Goal: Information Seeking & Learning: Learn about a topic

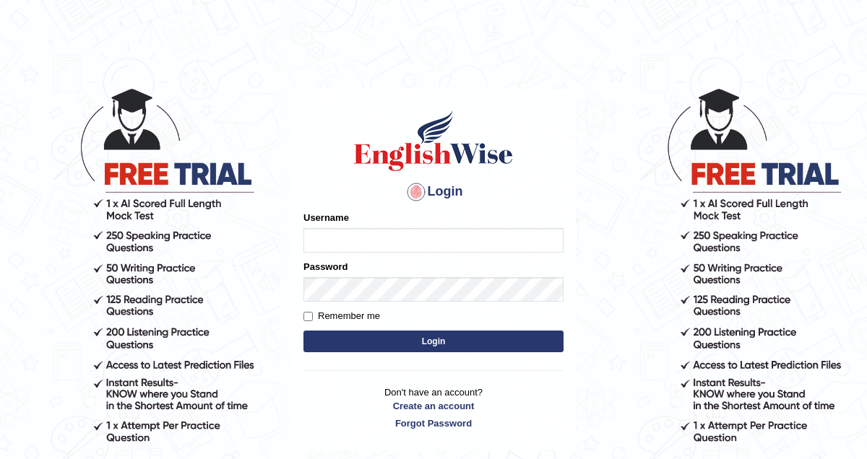
type input "pem2025"
click at [362, 342] on button "Login" at bounding box center [433, 342] width 260 height 22
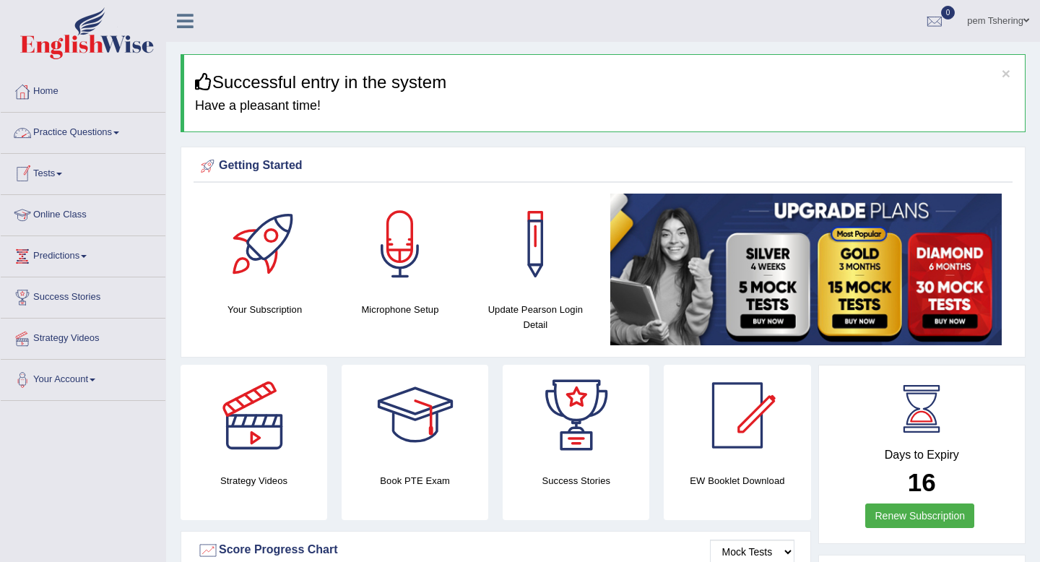
click at [79, 217] on link "Online Class" at bounding box center [83, 213] width 165 height 36
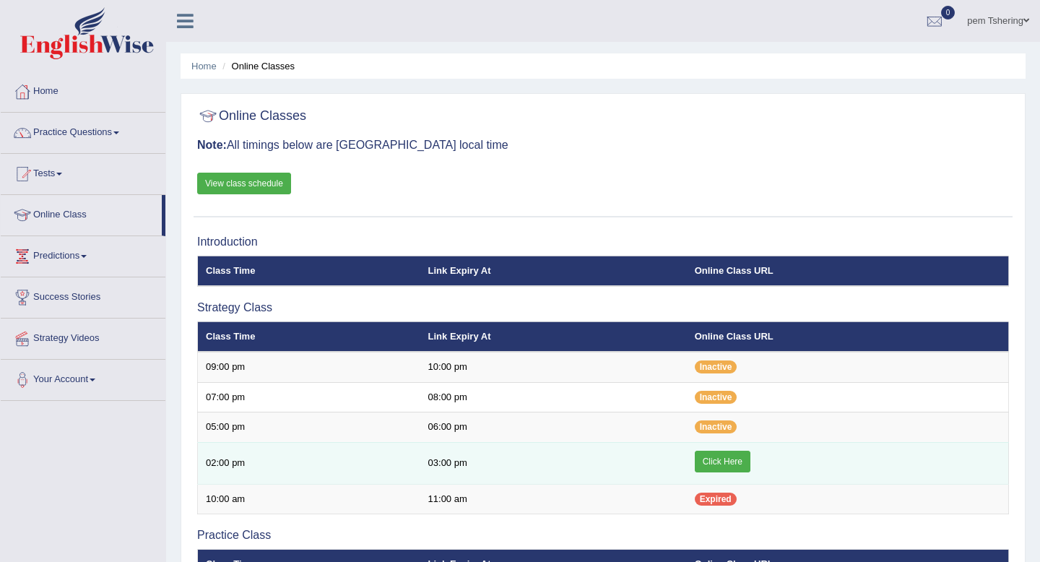
click at [722, 461] on link "Click Here" at bounding box center [723, 462] width 56 height 22
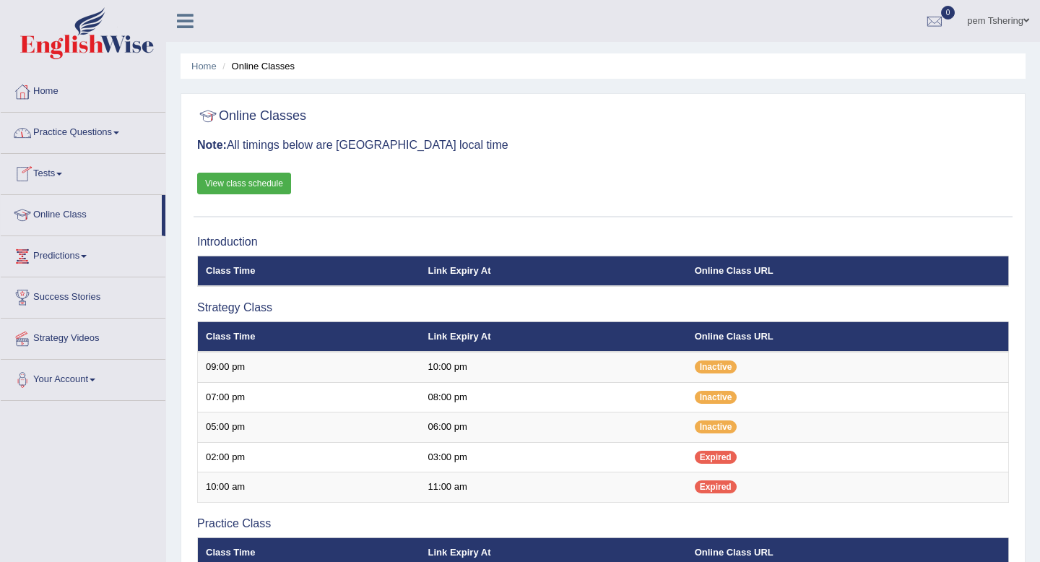
click at [118, 131] on link "Practice Questions" at bounding box center [83, 131] width 165 height 36
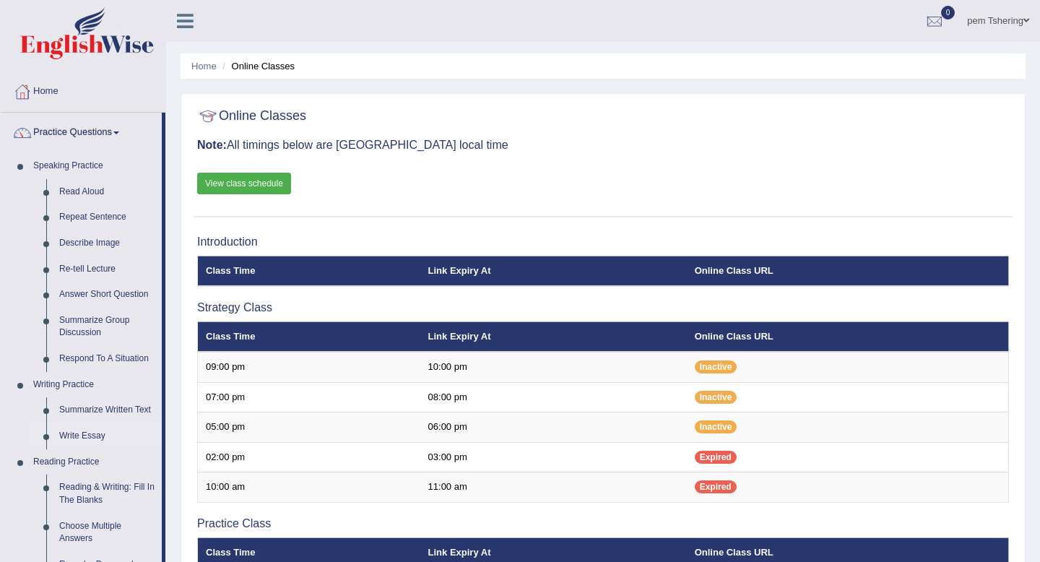
click at [97, 435] on link "Write Essay" at bounding box center [107, 436] width 109 height 26
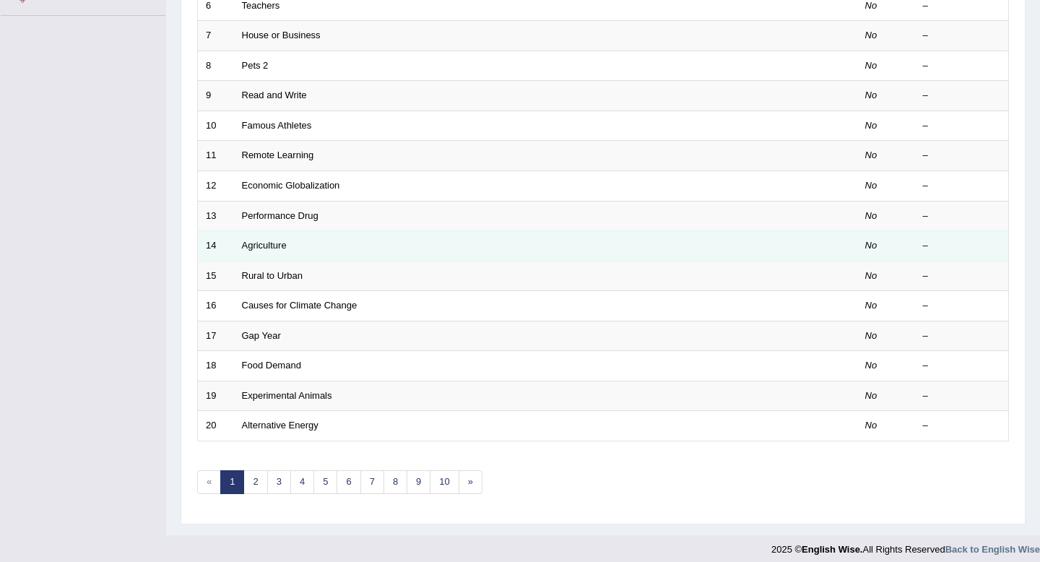
scroll to position [394, 0]
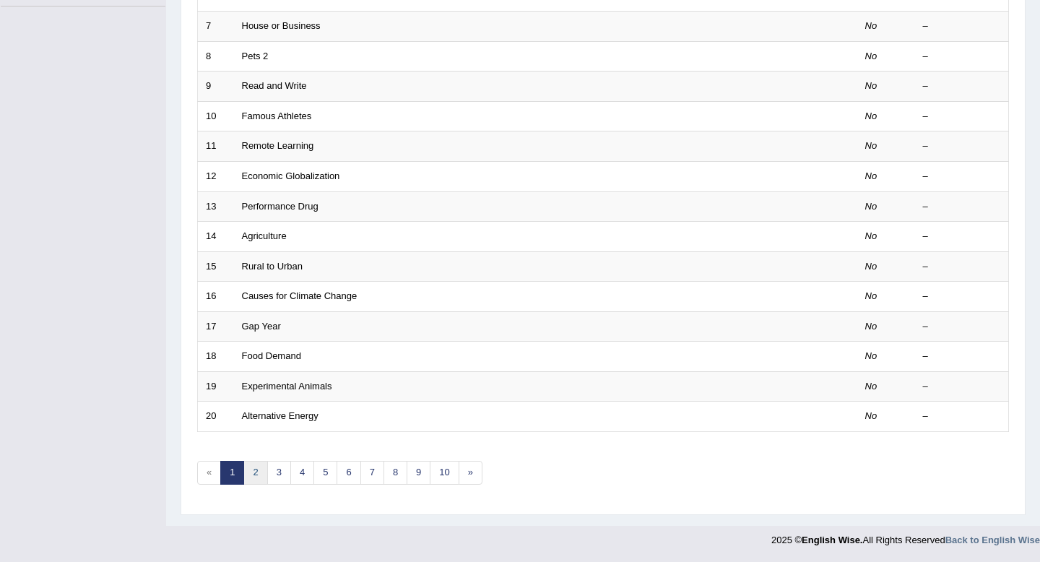
click at [256, 470] on link "2" at bounding box center [255, 473] width 24 height 24
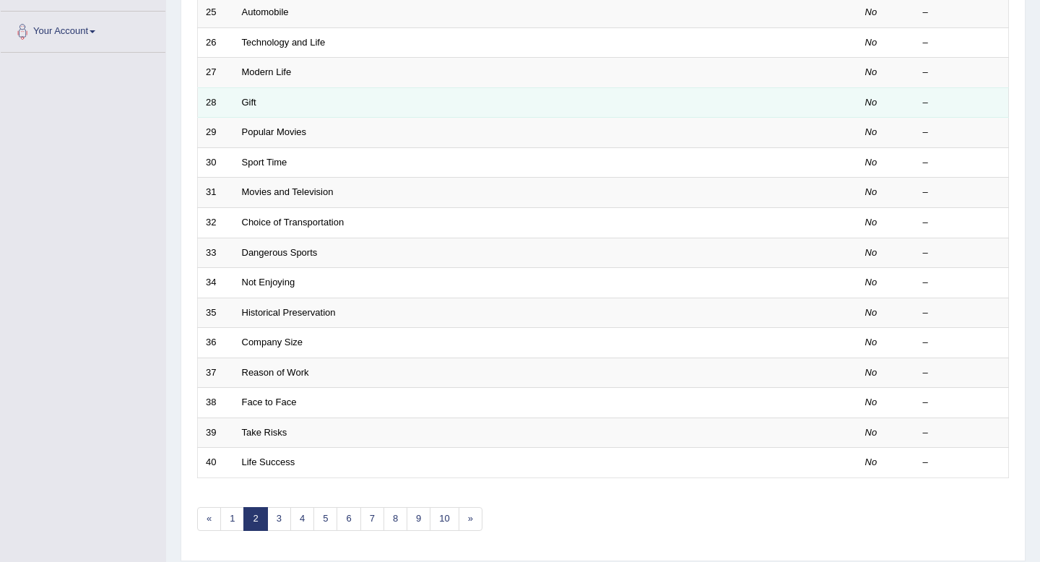
scroll to position [394, 0]
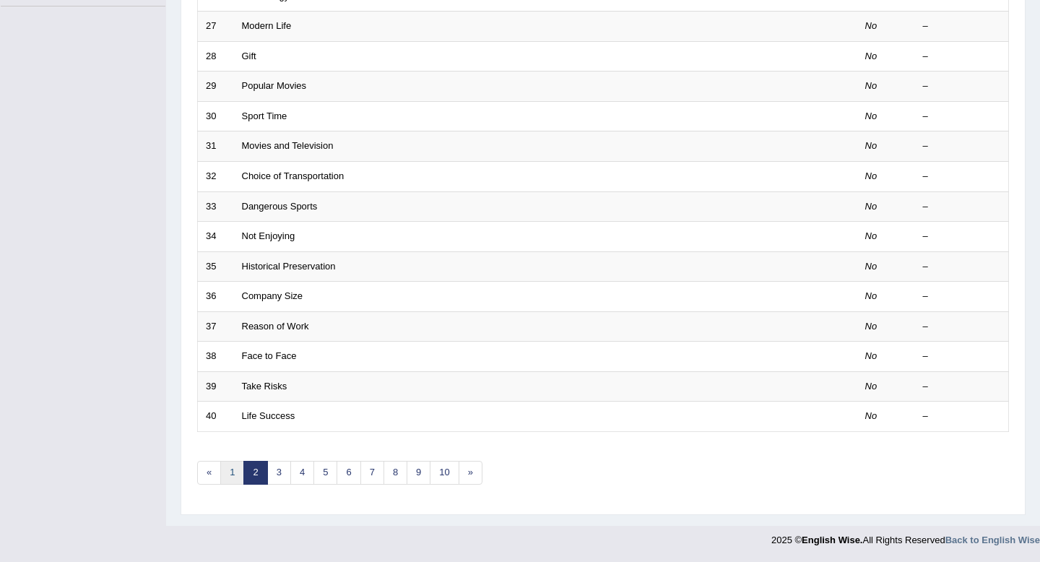
click at [236, 477] on link "1" at bounding box center [232, 473] width 24 height 24
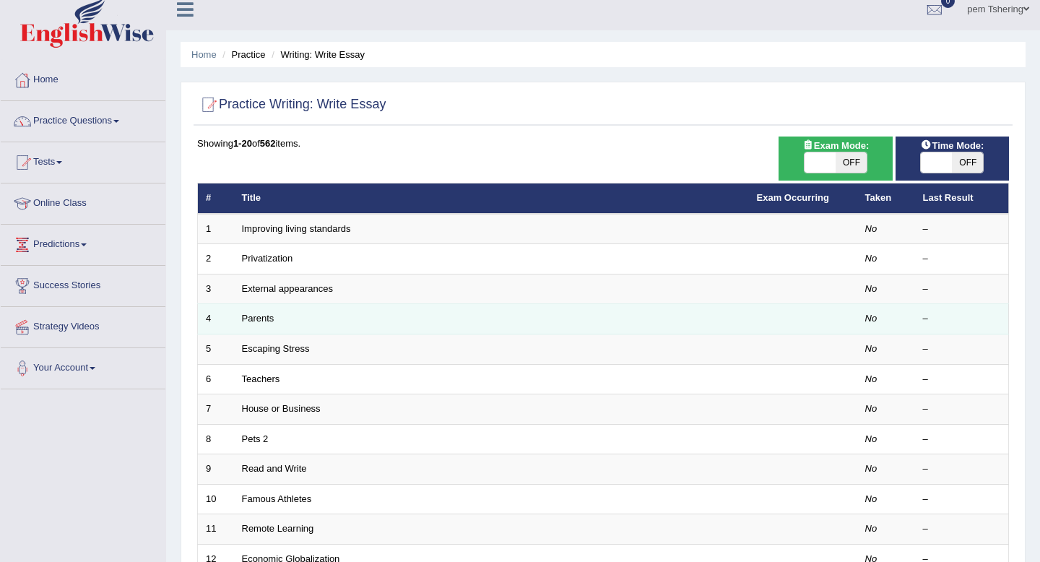
scroll to position [13, 0]
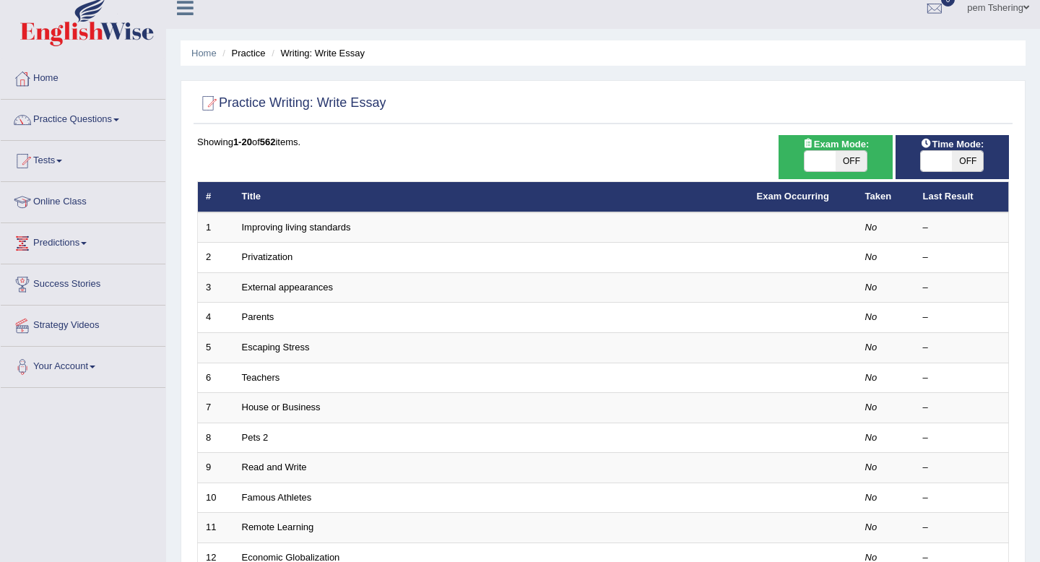
click at [853, 163] on span "OFF" at bounding box center [850, 161] width 31 height 20
checkbox input "true"
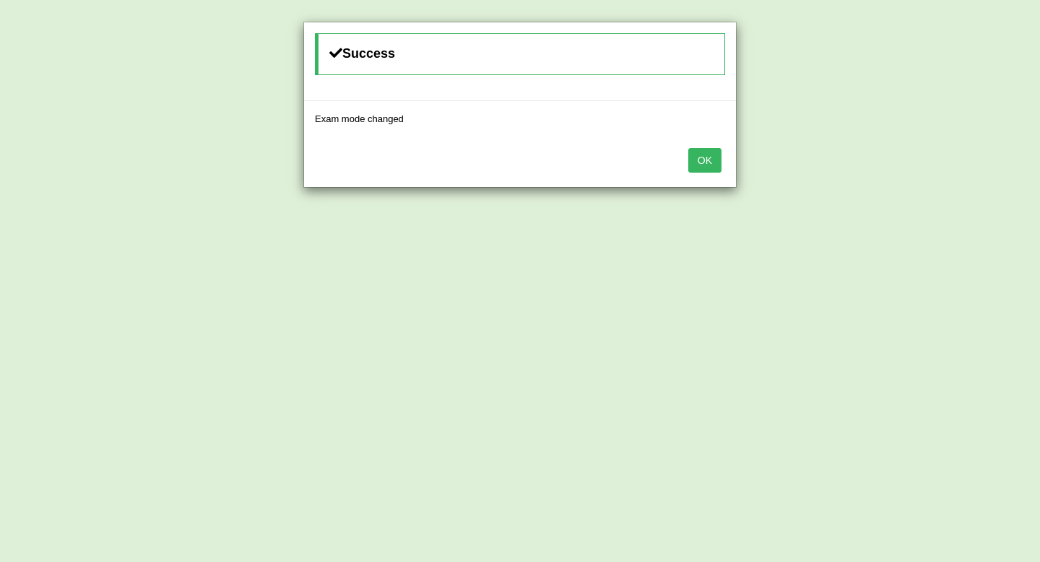
click at [711, 165] on button "OK" at bounding box center [704, 160] width 33 height 25
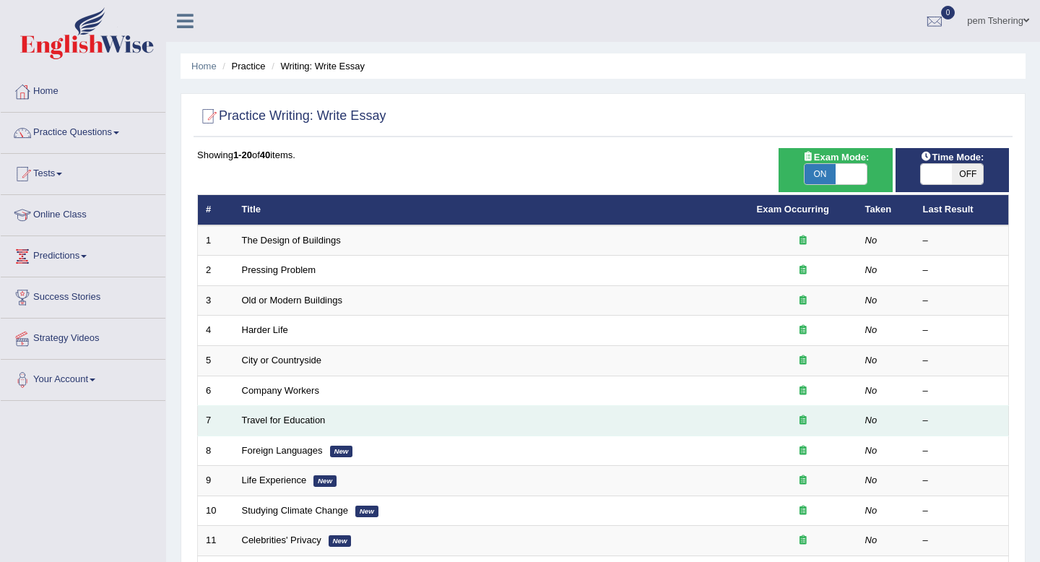
scroll to position [1, 0]
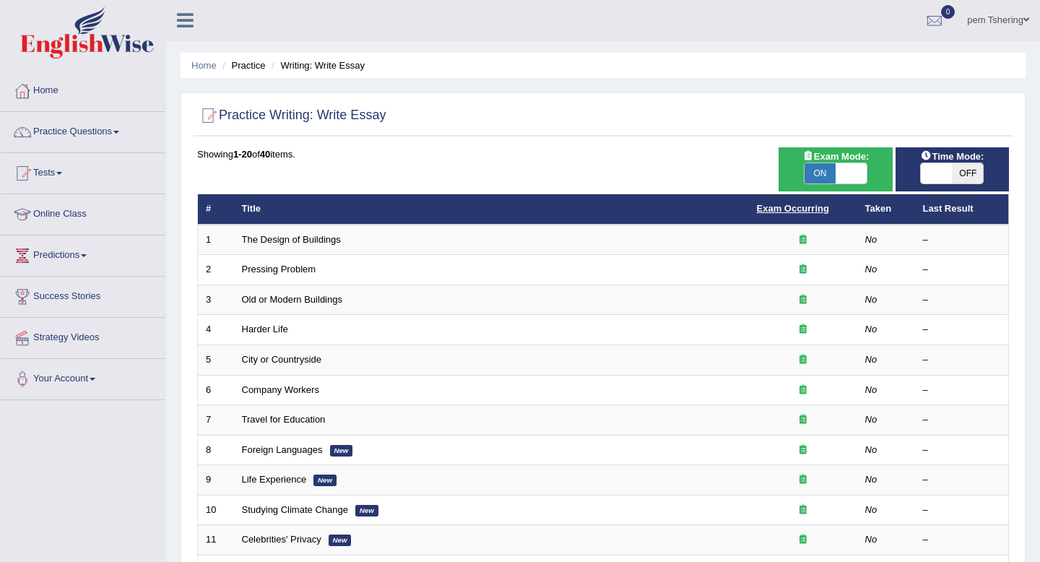
click at [804, 212] on link "Exam Occurring" at bounding box center [793, 208] width 72 height 11
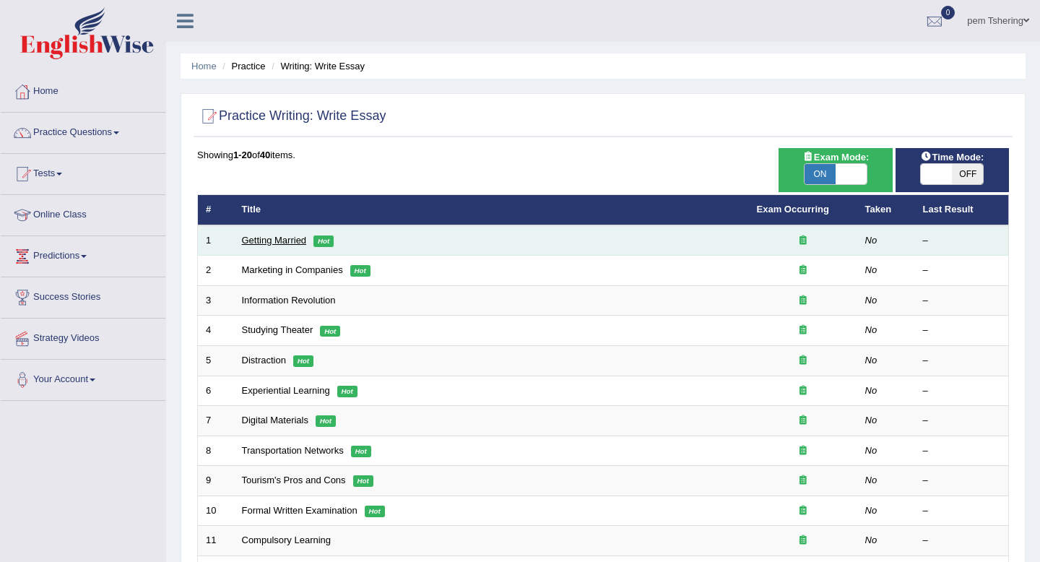
click at [278, 238] on link "Getting Married" at bounding box center [274, 240] width 65 height 11
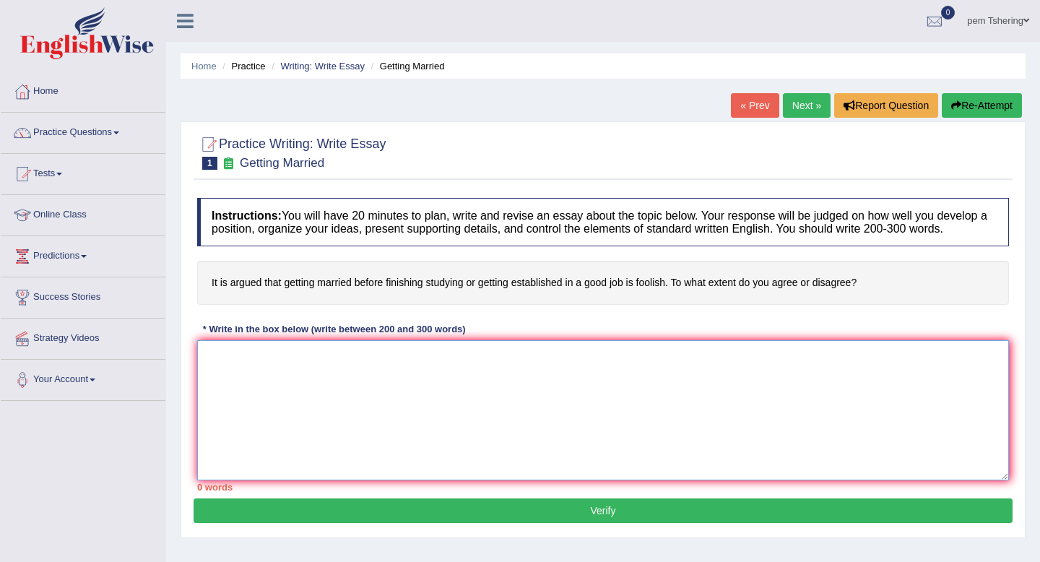
click at [731, 385] on textarea at bounding box center [603, 410] width 812 height 140
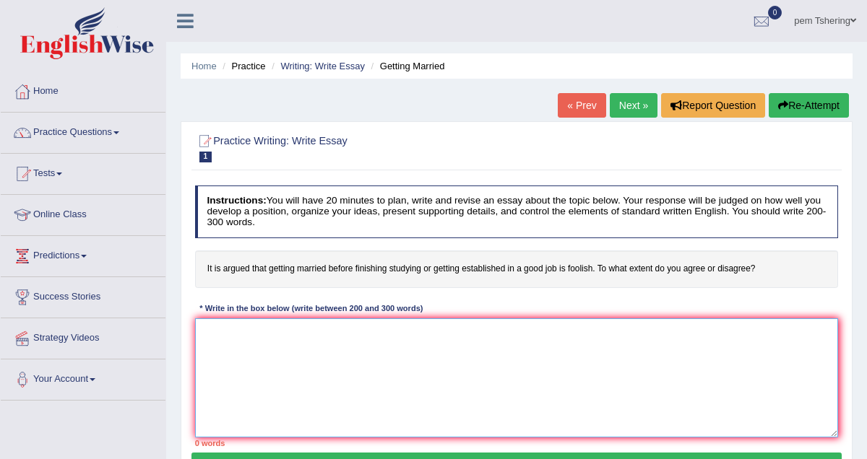
click at [284, 323] on textarea at bounding box center [516, 377] width 643 height 119
paste textarea "The increasing influence of (essay topic) on our lives has ignited numerous dis…"
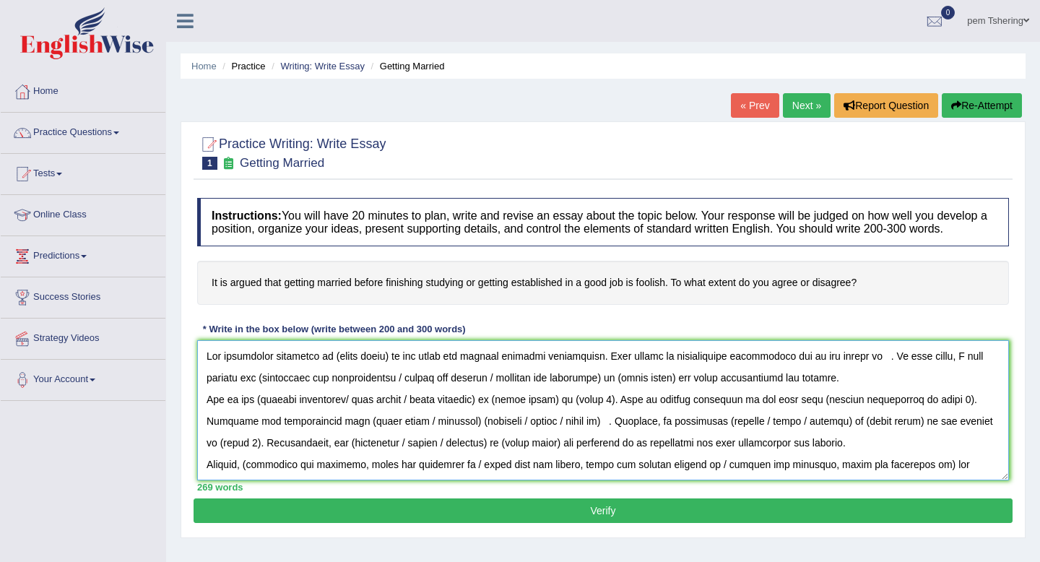
click at [383, 370] on textarea at bounding box center [603, 410] width 812 height 140
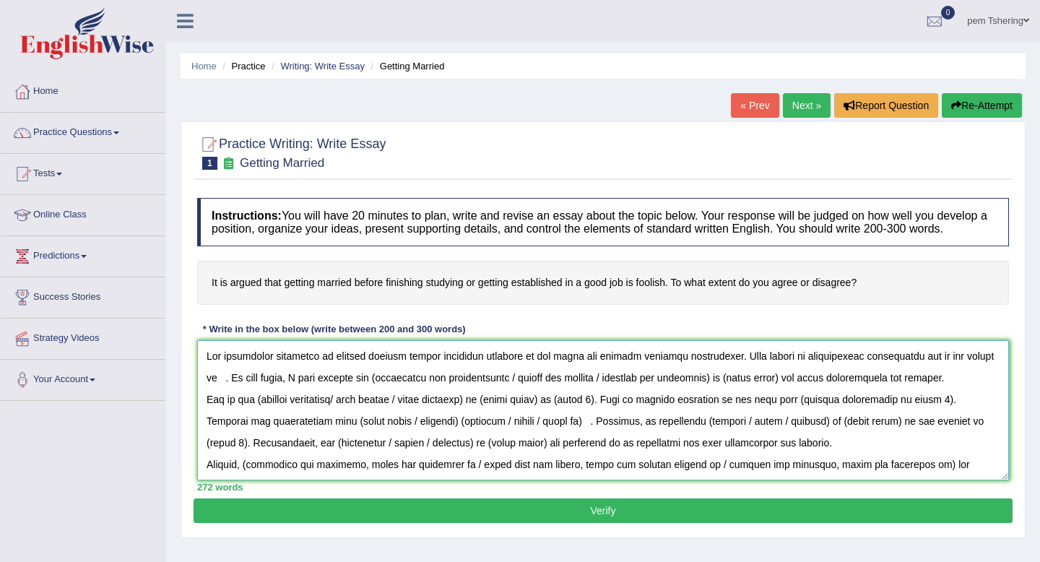
click at [352, 394] on textarea at bounding box center [603, 410] width 812 height 140
click at [703, 395] on textarea at bounding box center [603, 410] width 812 height 140
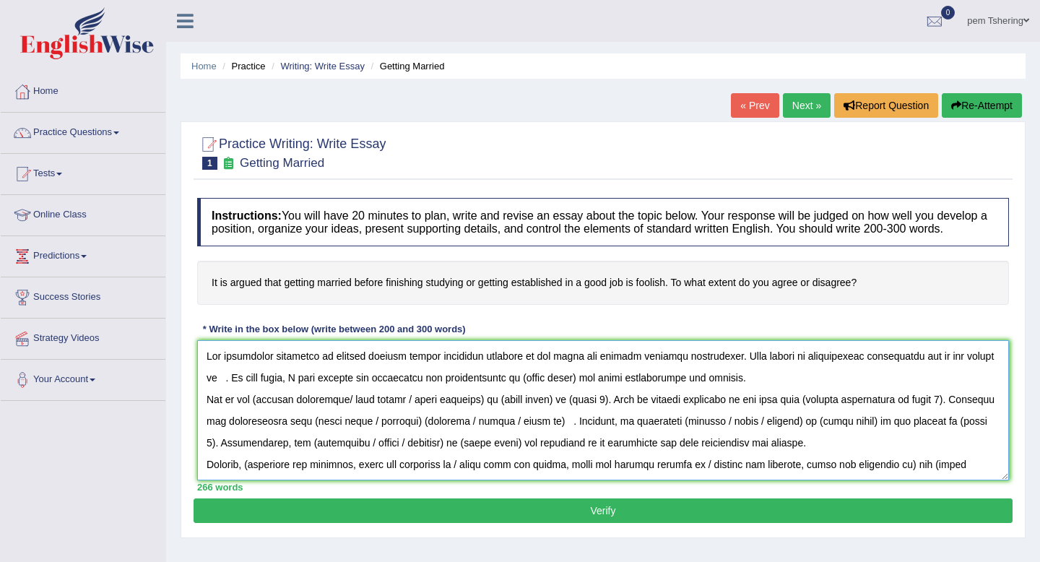
click at [559, 393] on textarea at bounding box center [603, 410] width 812 height 140
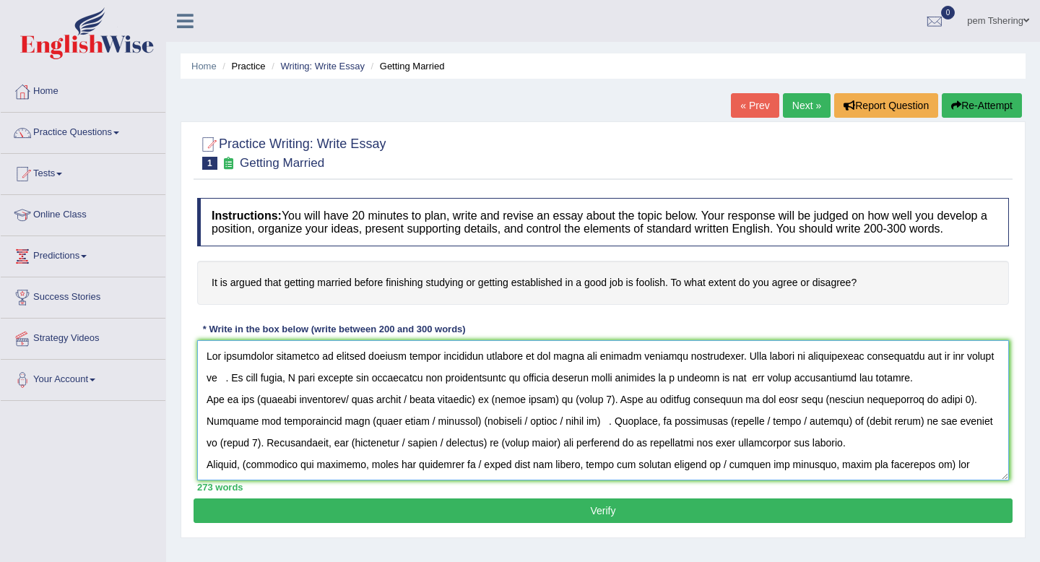
click at [260, 410] on textarea at bounding box center [603, 410] width 812 height 140
click at [492, 415] on textarea at bounding box center [603, 410] width 812 height 140
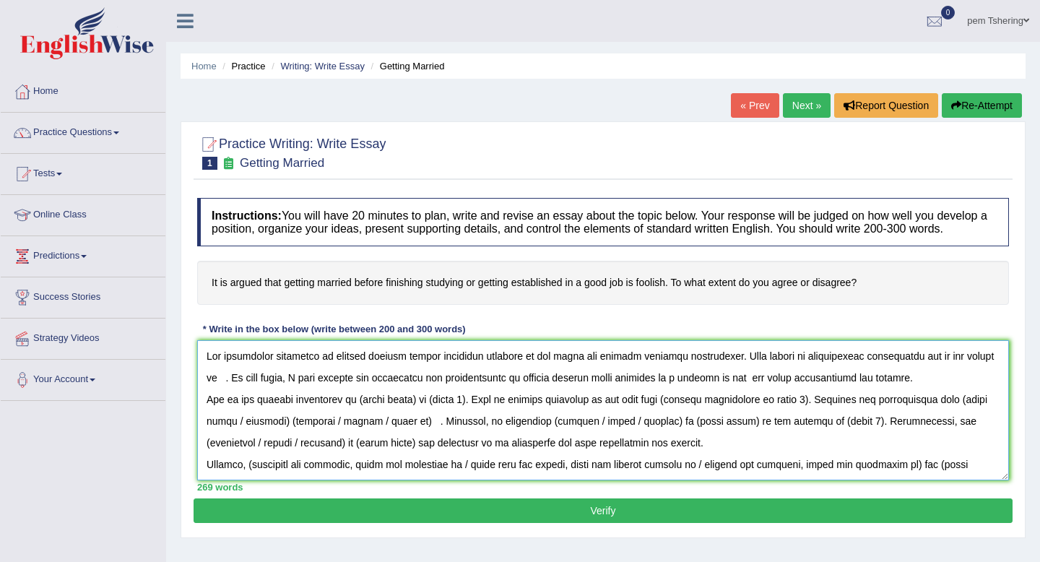
click at [417, 414] on textarea at bounding box center [603, 410] width 812 height 140
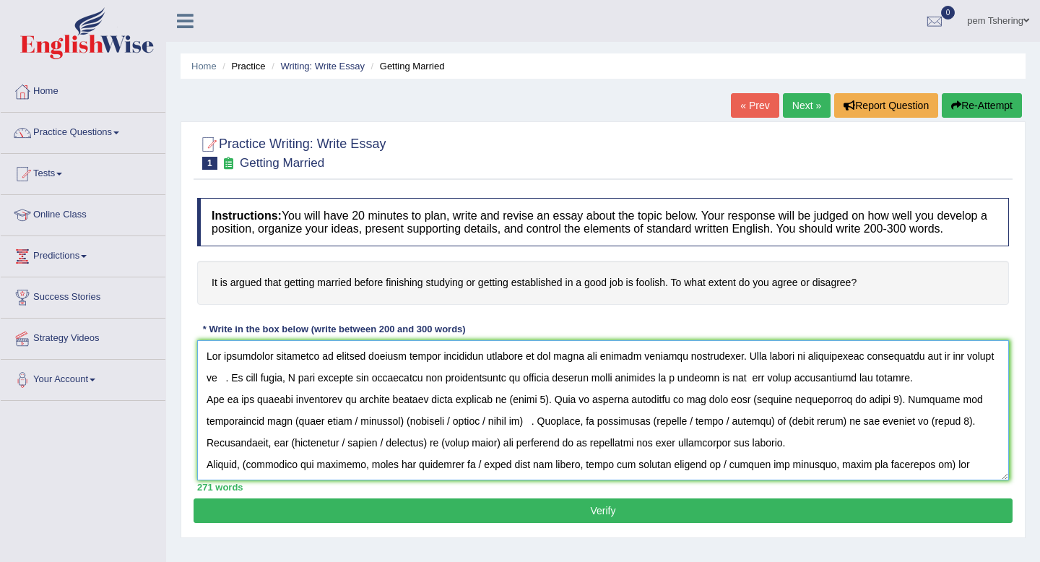
click at [543, 412] on textarea at bounding box center [603, 410] width 812 height 140
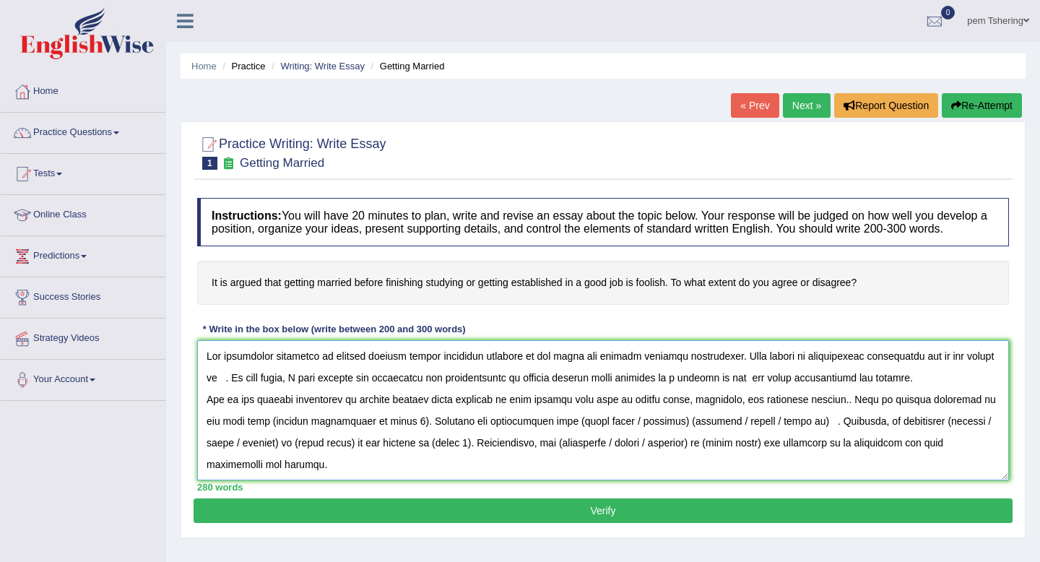
click at [360, 436] on textarea at bounding box center [603, 410] width 812 height 140
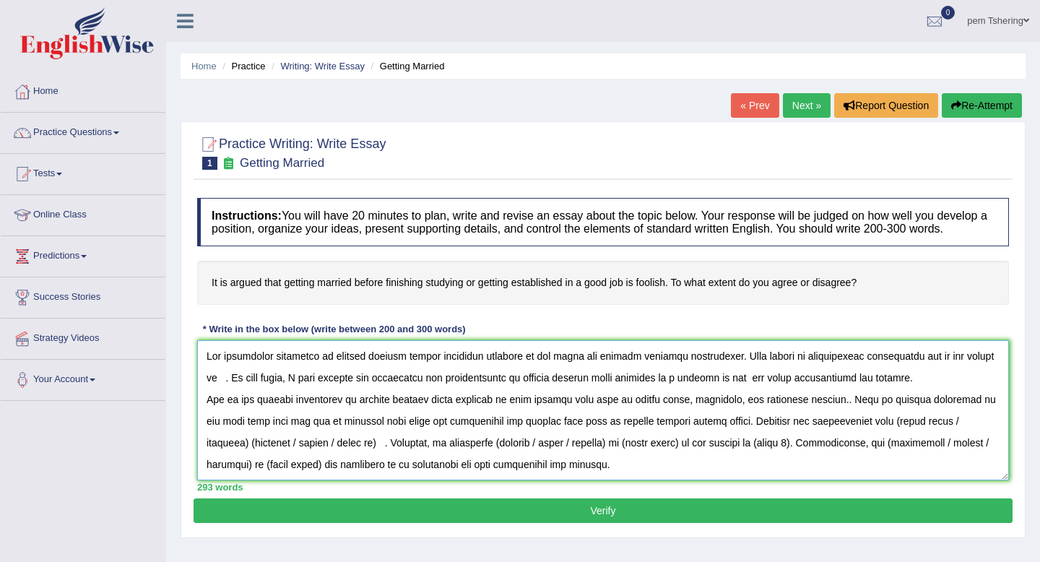
click at [724, 433] on textarea at bounding box center [603, 410] width 812 height 140
click at [986, 435] on textarea at bounding box center [603, 410] width 812 height 140
click at [224, 460] on textarea at bounding box center [603, 410] width 812 height 140
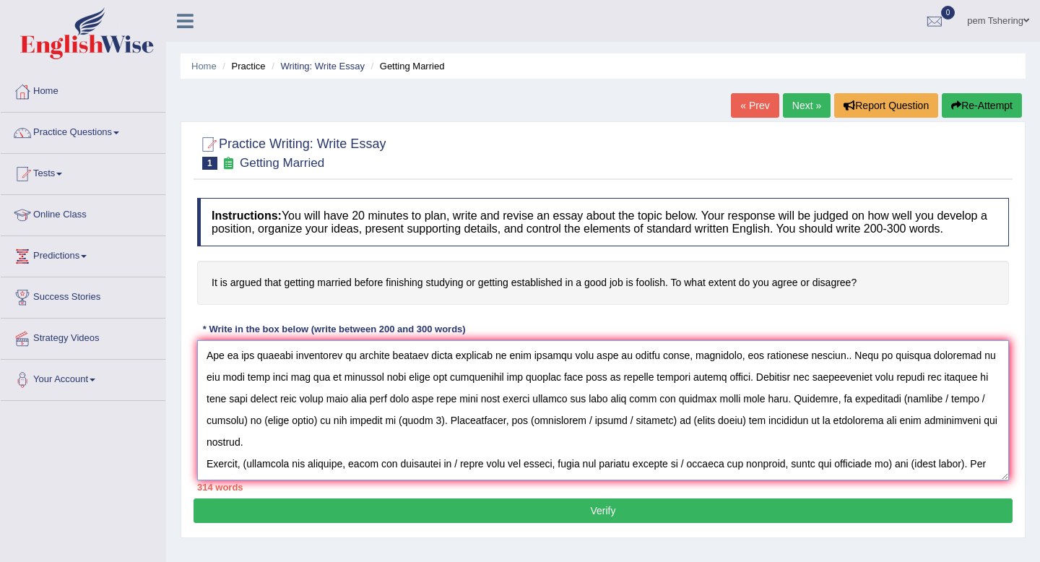
scroll to position [49, 0]
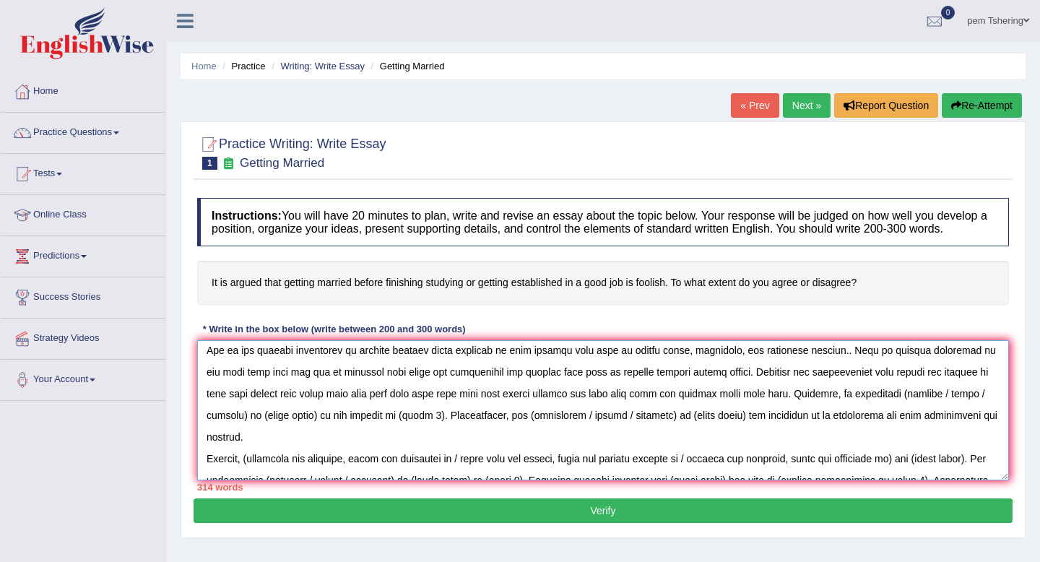
click at [243, 434] on textarea at bounding box center [603, 410] width 812 height 140
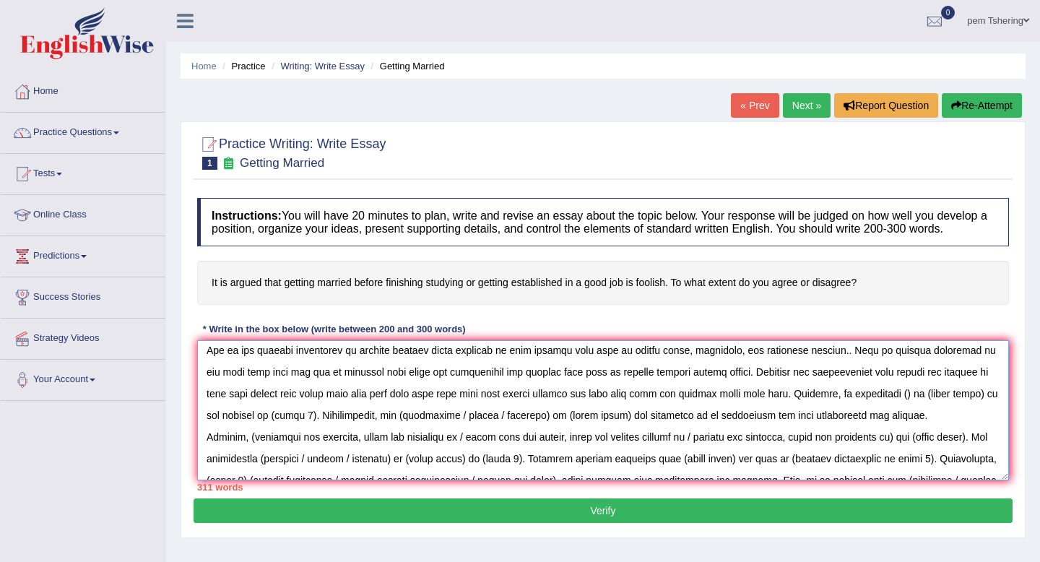
click at [984, 412] on textarea at bounding box center [603, 410] width 812 height 140
click at [972, 407] on textarea at bounding box center [603, 410] width 812 height 140
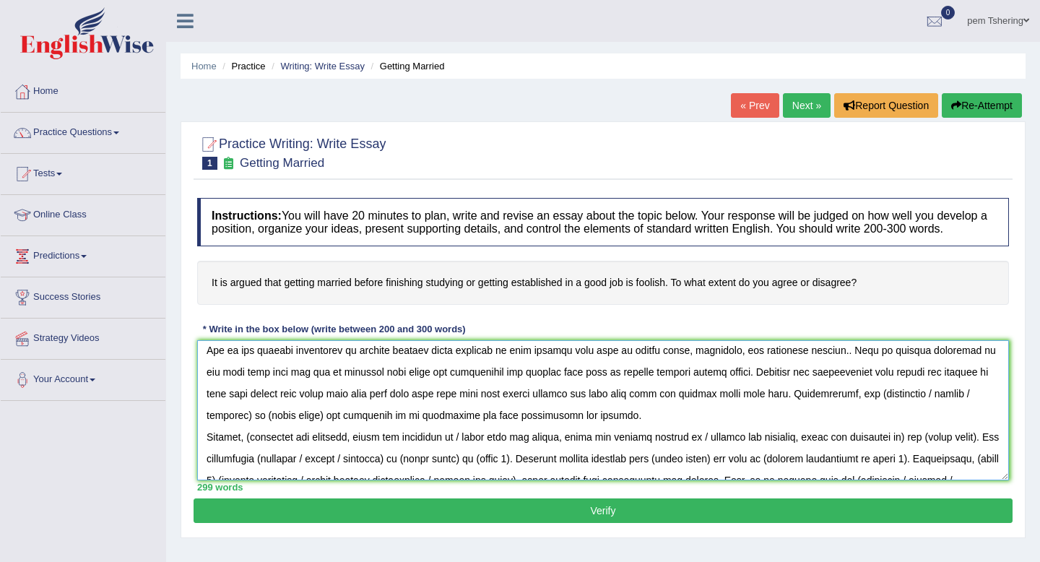
click at [251, 433] on textarea at bounding box center [603, 410] width 812 height 140
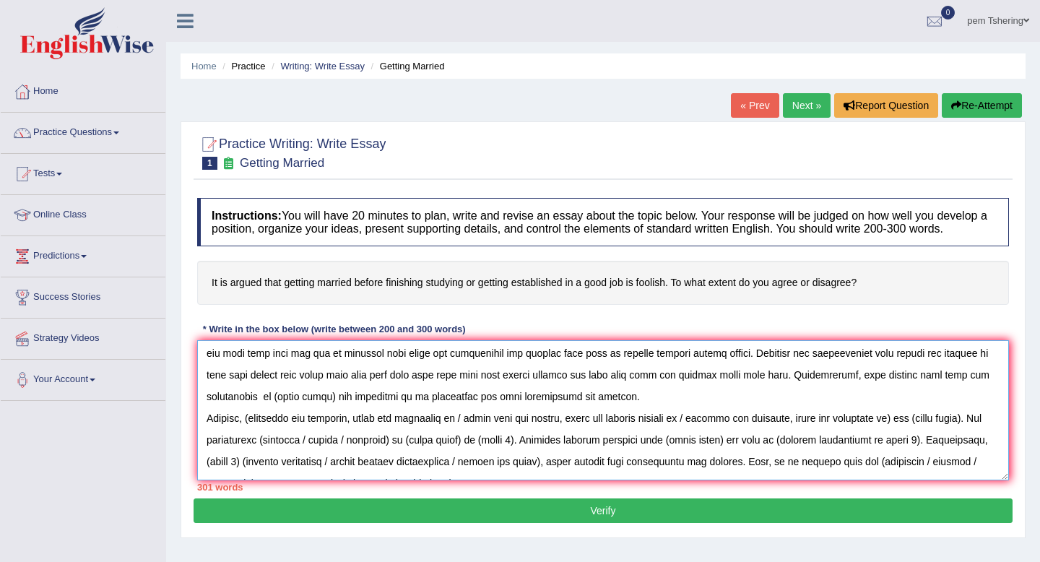
scroll to position [74, 0]
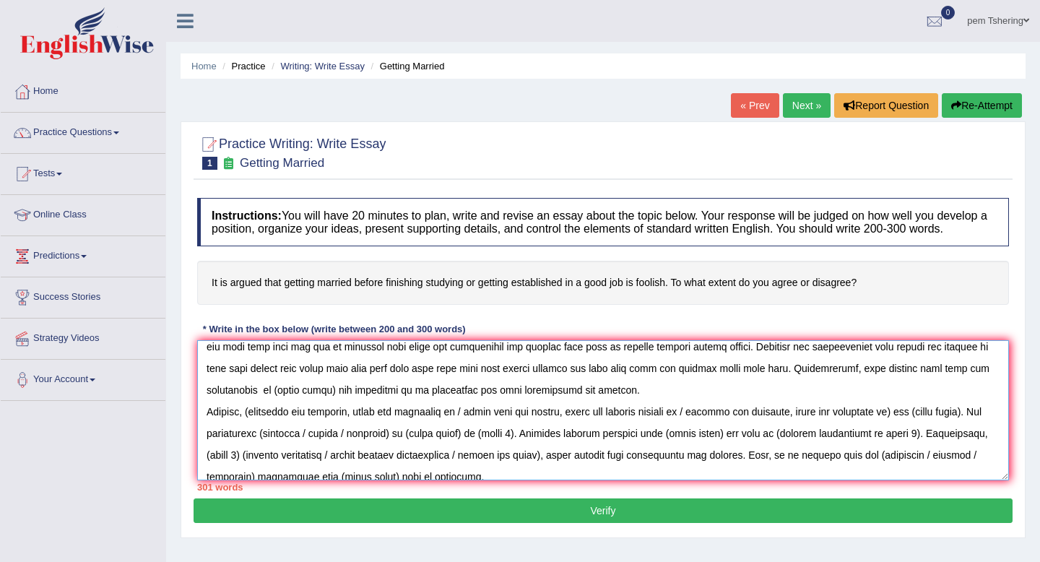
click at [327, 405] on textarea at bounding box center [603, 410] width 812 height 140
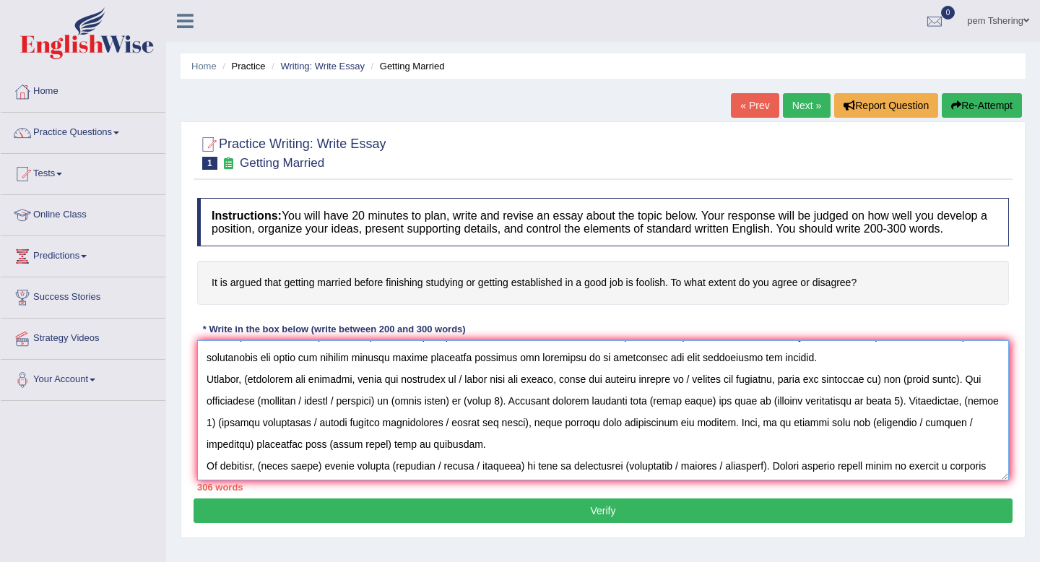
scroll to position [87, 0]
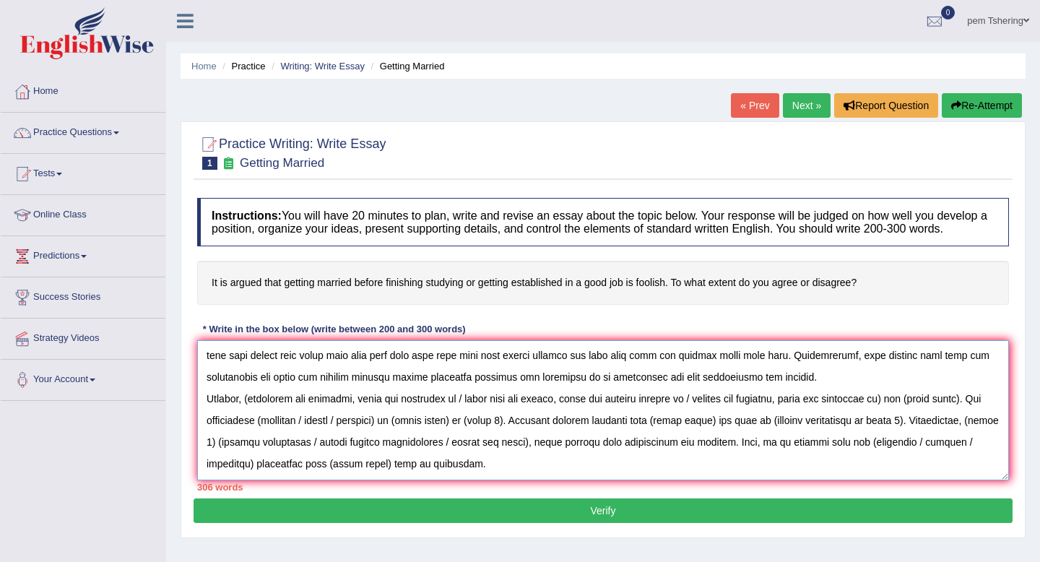
click at [802, 394] on textarea at bounding box center [603, 410] width 812 height 140
click at [207, 417] on textarea at bounding box center [603, 410] width 812 height 140
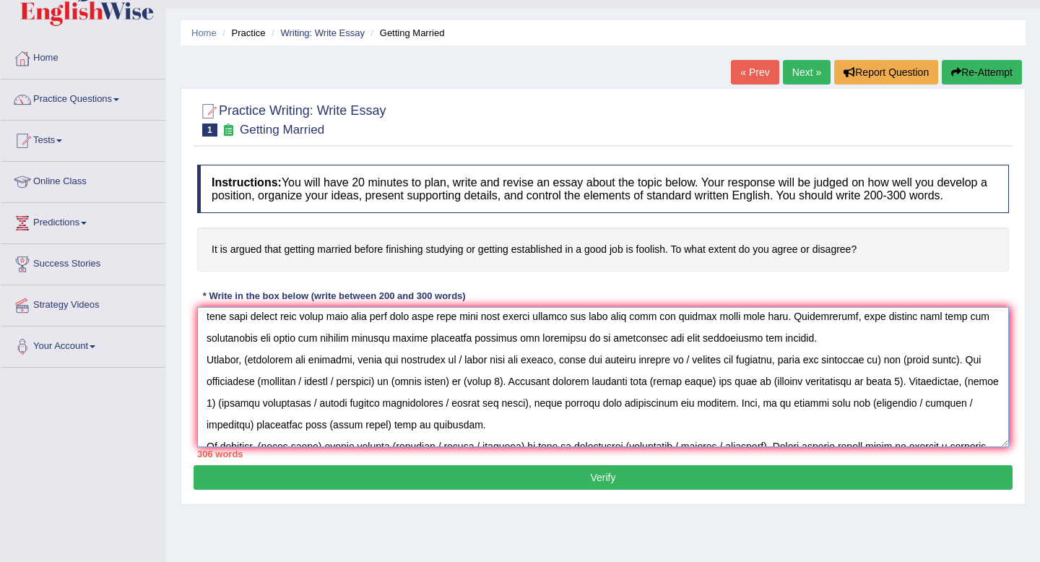
scroll to position [95, 0]
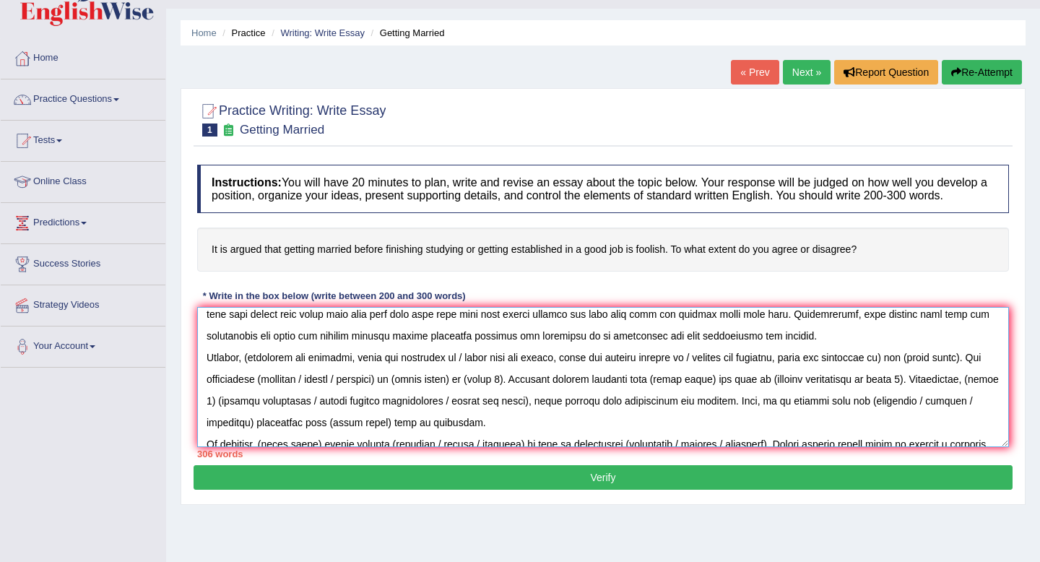
click at [254, 368] on textarea at bounding box center [603, 377] width 812 height 140
click at [466, 372] on textarea at bounding box center [603, 377] width 812 height 140
click at [469, 370] on textarea at bounding box center [603, 377] width 812 height 140
drag, startPoint x: 466, startPoint y: 370, endPoint x: 892, endPoint y: 373, distance: 426.8
click at [892, 373] on textarea at bounding box center [603, 377] width 812 height 140
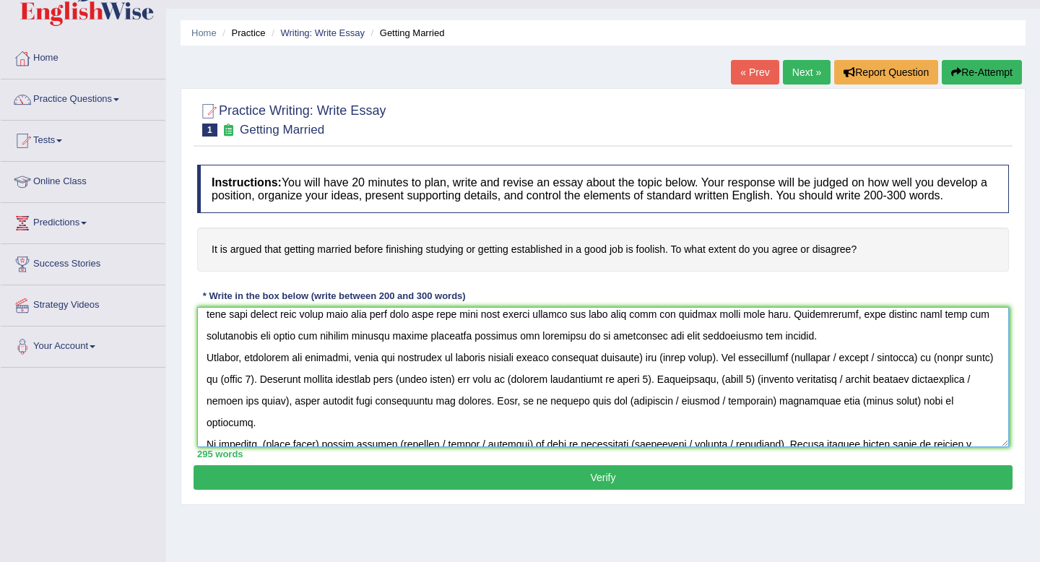
click at [648, 371] on textarea at bounding box center [603, 377] width 812 height 140
click at [722, 372] on textarea at bounding box center [603, 377] width 812 height 140
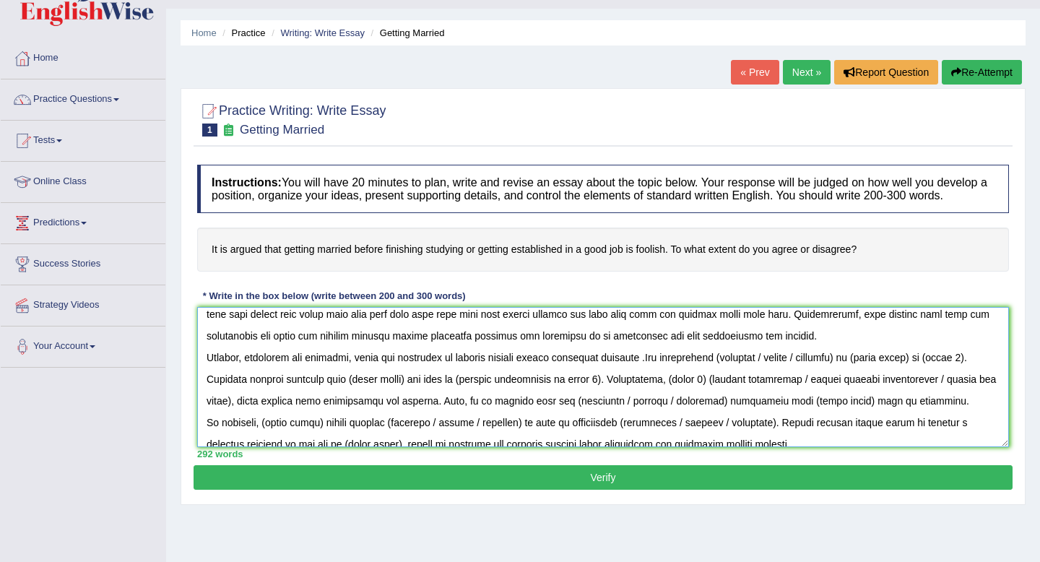
click at [647, 372] on textarea at bounding box center [603, 377] width 812 height 140
click at [723, 371] on textarea at bounding box center [603, 377] width 812 height 140
click at [849, 375] on textarea at bounding box center [603, 377] width 812 height 140
click at [838, 372] on textarea at bounding box center [603, 377] width 812 height 140
click at [243, 395] on textarea at bounding box center [603, 377] width 812 height 140
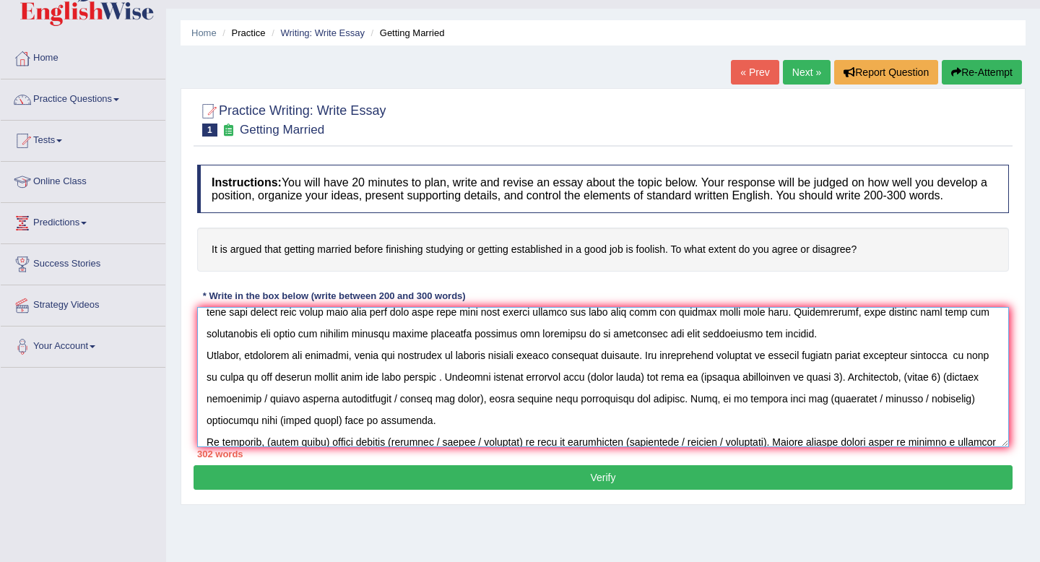
scroll to position [96, 0]
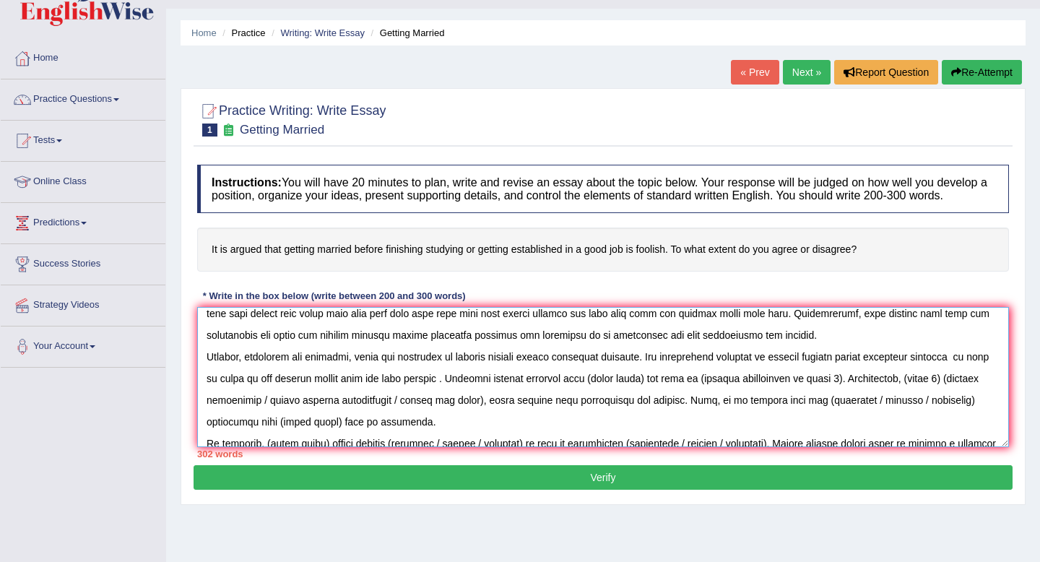
click at [655, 392] on textarea at bounding box center [603, 377] width 812 height 140
click at [693, 391] on textarea at bounding box center [603, 377] width 812 height 140
click at [930, 396] on textarea at bounding box center [603, 377] width 812 height 140
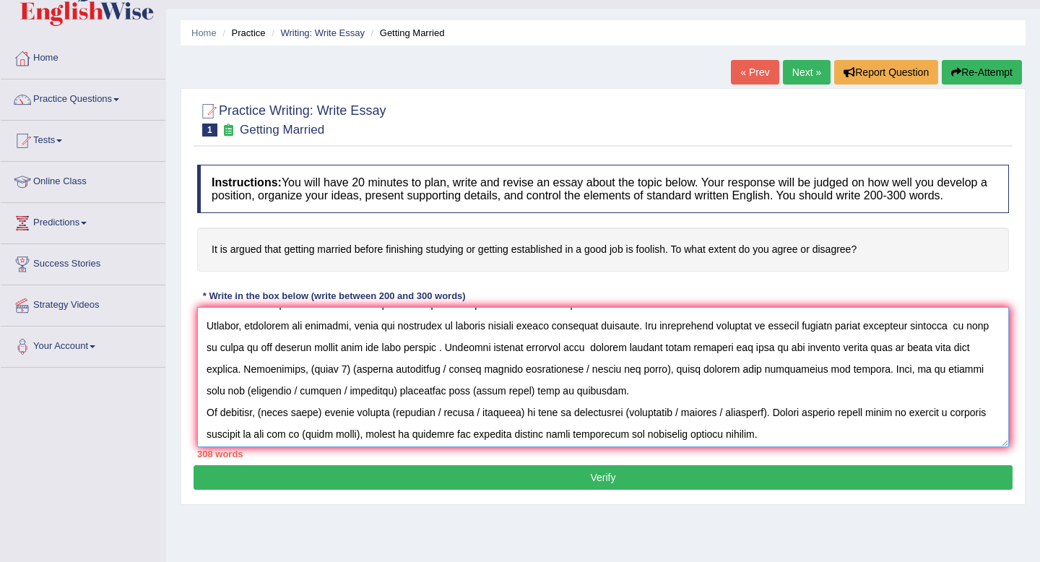
scroll to position [140, 0]
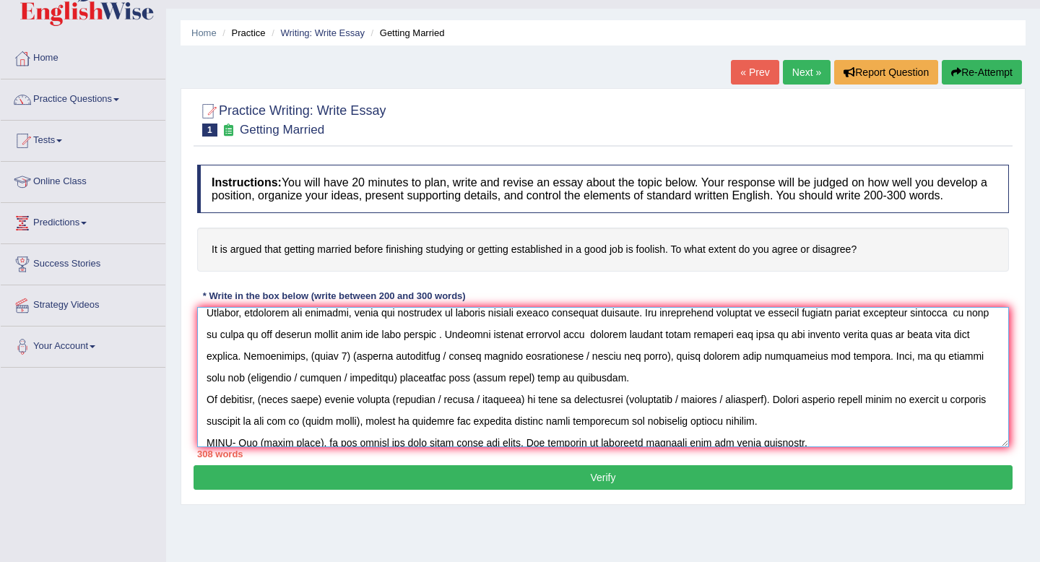
click at [344, 372] on textarea at bounding box center [603, 377] width 812 height 140
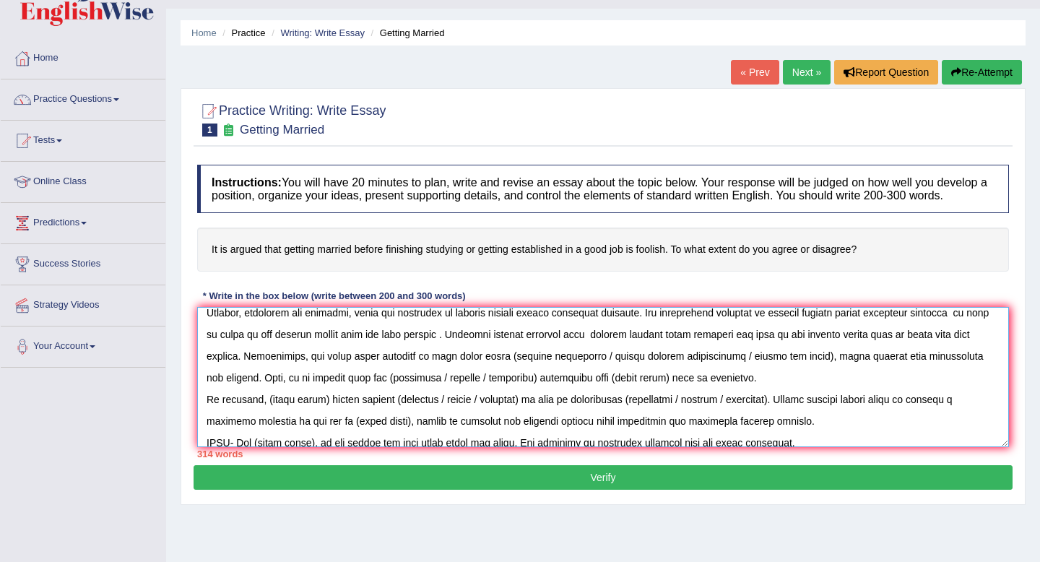
drag, startPoint x: 505, startPoint y: 370, endPoint x: 824, endPoint y: 364, distance: 319.2
click at [824, 364] on textarea at bounding box center [603, 377] width 812 height 140
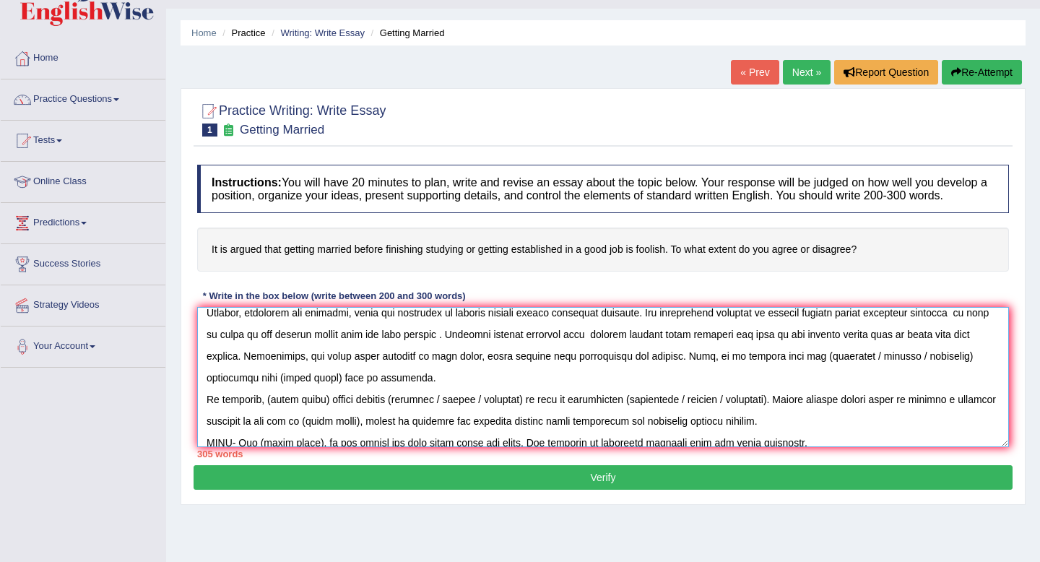
scroll to position [147, 0]
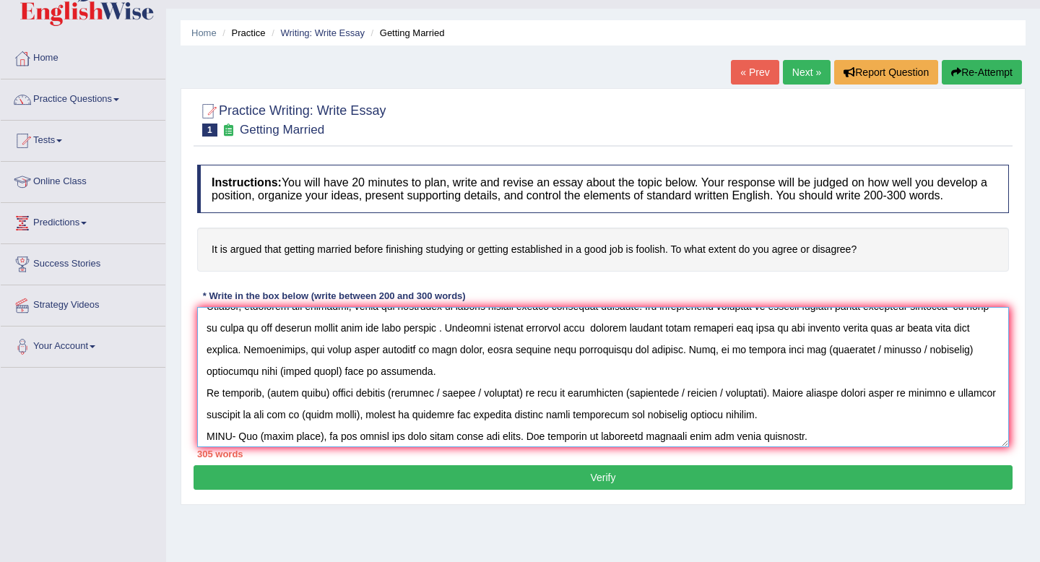
click at [801, 368] on textarea at bounding box center [603, 377] width 812 height 140
click at [939, 363] on textarea at bounding box center [603, 377] width 812 height 140
click at [977, 362] on textarea at bounding box center [603, 377] width 812 height 140
click at [414, 383] on textarea at bounding box center [603, 377] width 812 height 140
click at [318, 385] on textarea at bounding box center [603, 377] width 812 height 140
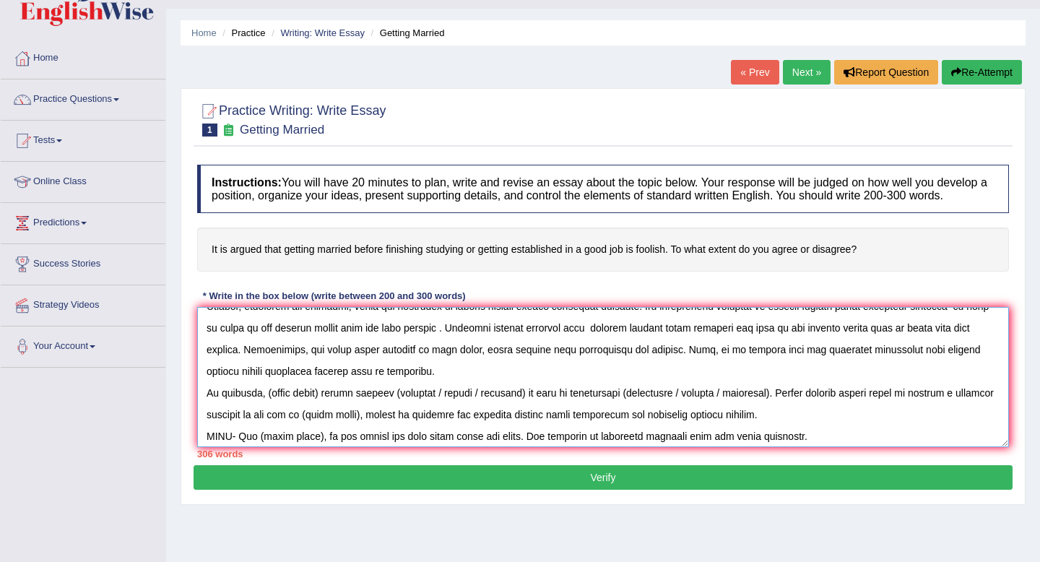
click at [347, 418] on textarea at bounding box center [603, 377] width 812 height 140
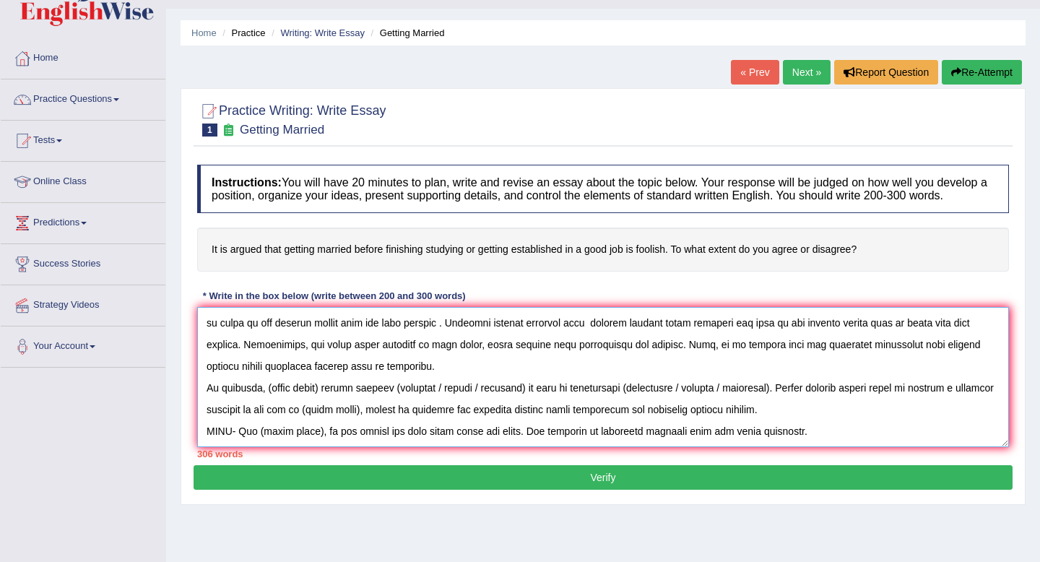
click at [324, 407] on textarea at bounding box center [603, 377] width 812 height 140
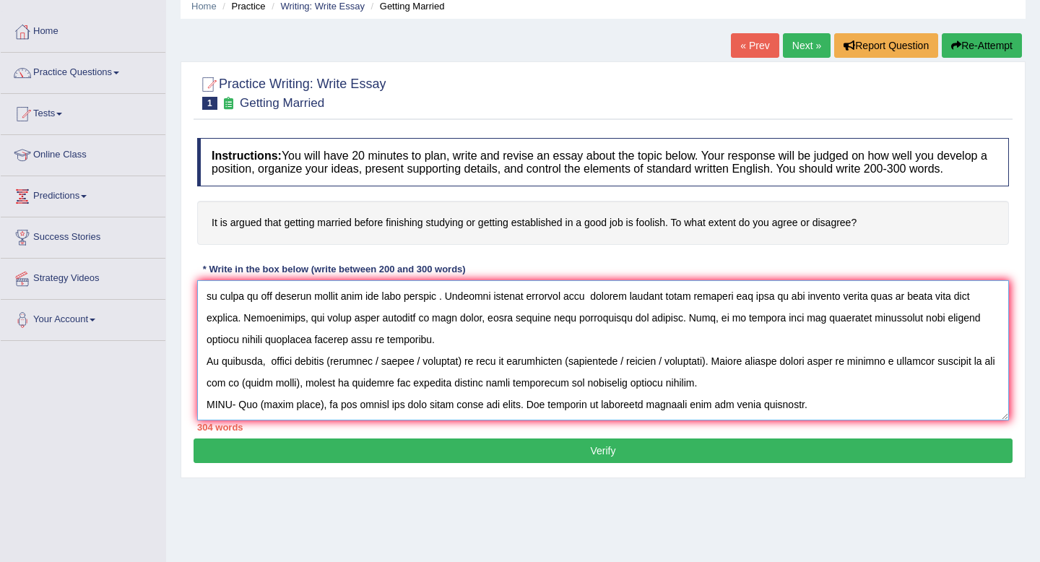
scroll to position [70, 0]
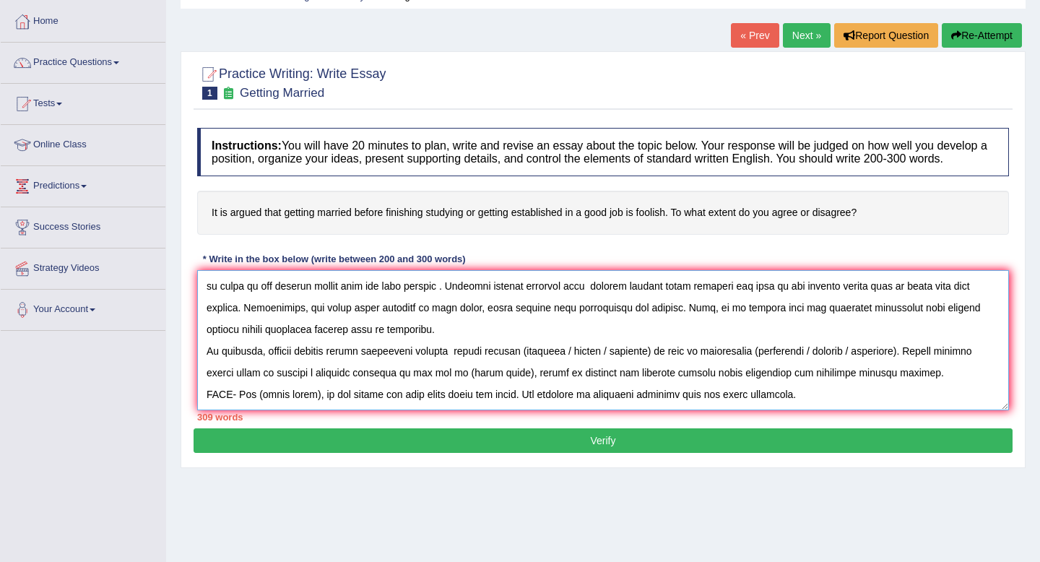
click at [533, 367] on textarea at bounding box center [603, 340] width 812 height 140
click at [661, 366] on textarea at bounding box center [603, 340] width 812 height 140
click at [804, 367] on textarea at bounding box center [603, 340] width 812 height 140
click at [800, 385] on textarea at bounding box center [603, 340] width 812 height 140
click at [310, 388] on textarea at bounding box center [603, 340] width 812 height 140
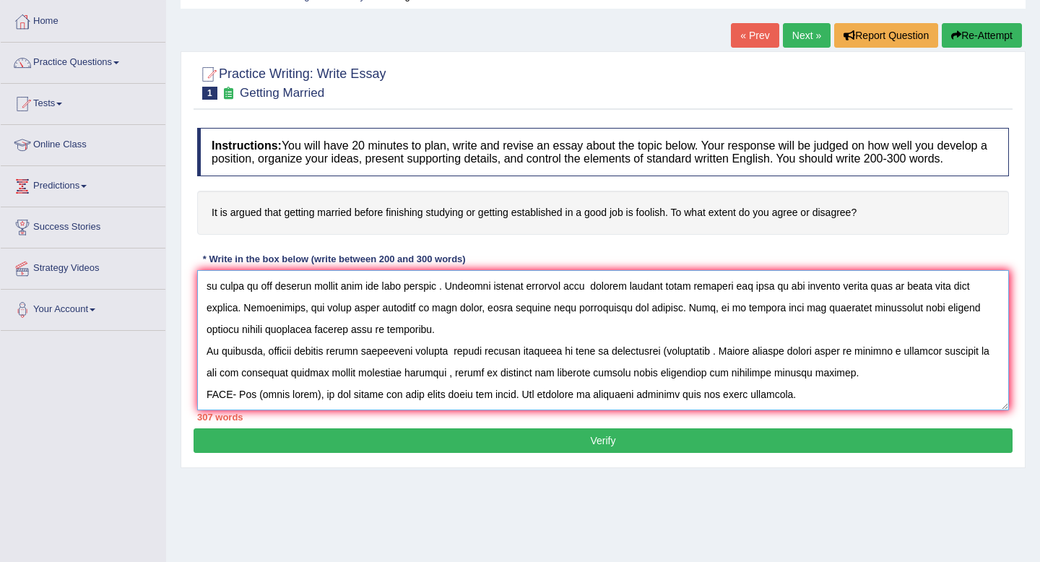
click at [253, 385] on textarea at bounding box center [603, 340] width 812 height 140
click at [445, 389] on textarea at bounding box center [603, 340] width 812 height 140
click at [438, 388] on textarea at bounding box center [603, 340] width 812 height 140
click at [483, 409] on textarea at bounding box center [603, 340] width 812 height 140
drag, startPoint x: 204, startPoint y: 407, endPoint x: 550, endPoint y: 426, distance: 345.7
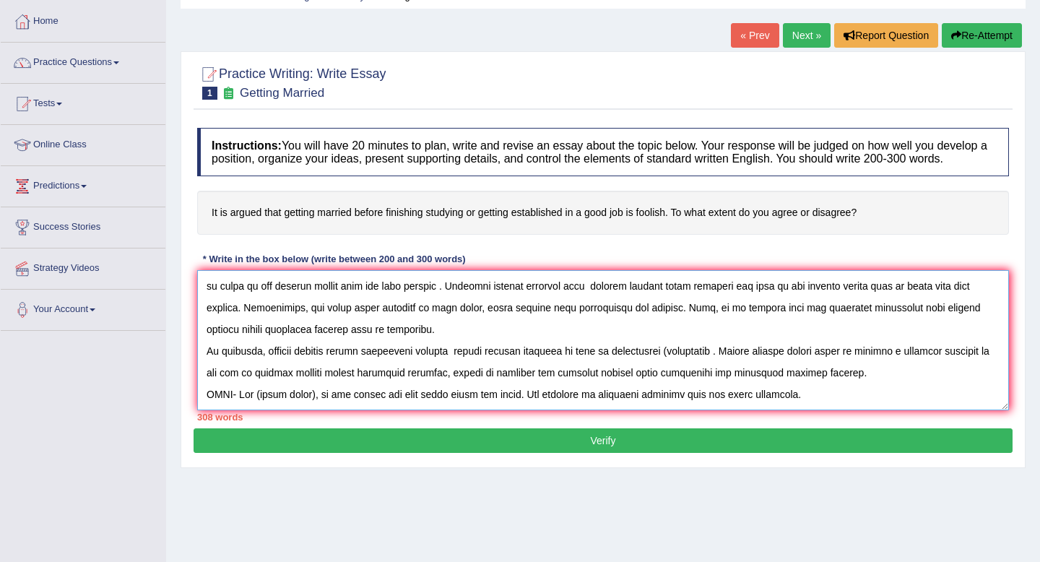
click at [550, 426] on div "Instructions: You will have 20 minutes to plan, write and revise an essay about…" at bounding box center [603, 275] width 819 height 308
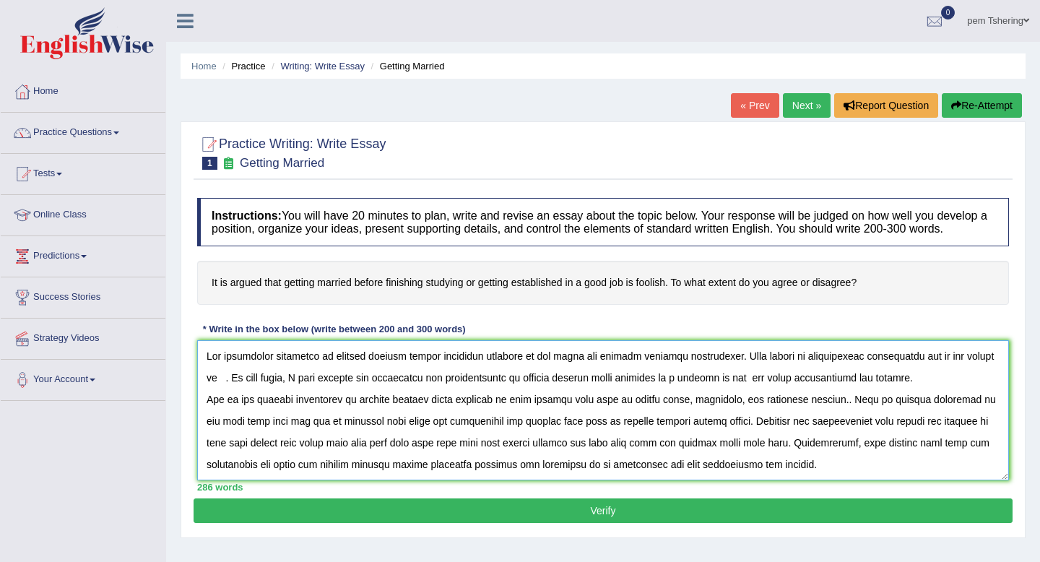
scroll to position [152, 0]
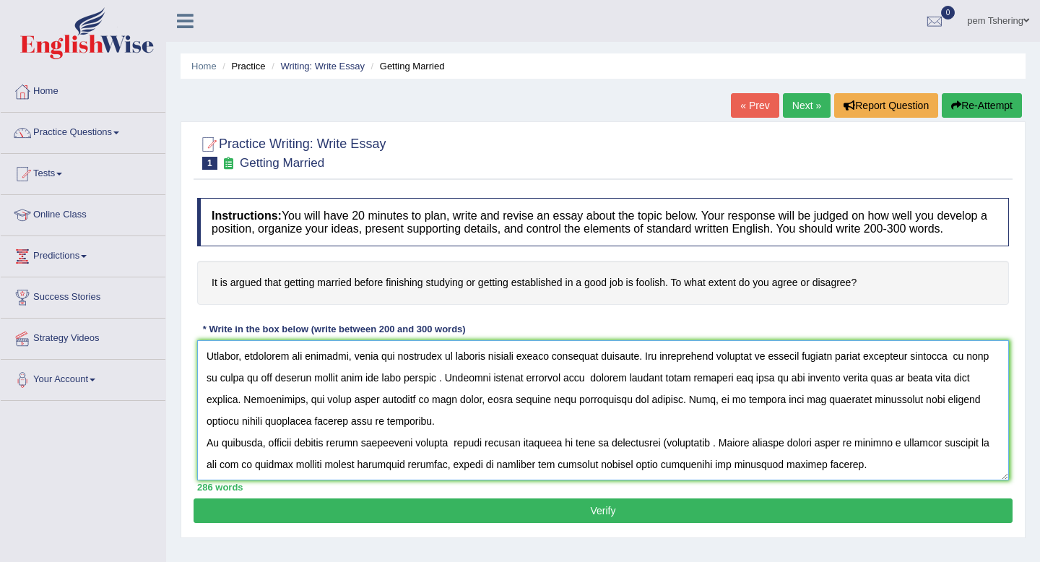
type textarea "The increasing influence of getting married before finishing studying on our li…"
drag, startPoint x: 207, startPoint y: 366, endPoint x: 522, endPoint y: 498, distance: 341.2
click at [522, 498] on div "Instructions: You will have 20 minutes to plan, write and revise an essay about…" at bounding box center [603, 345] width 819 height 308
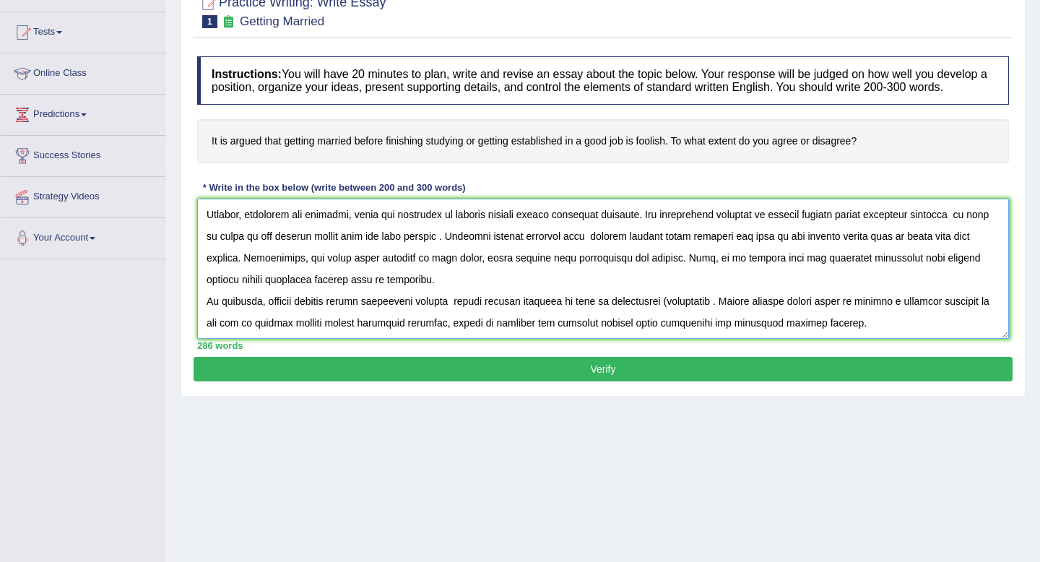
scroll to position [156, 0]
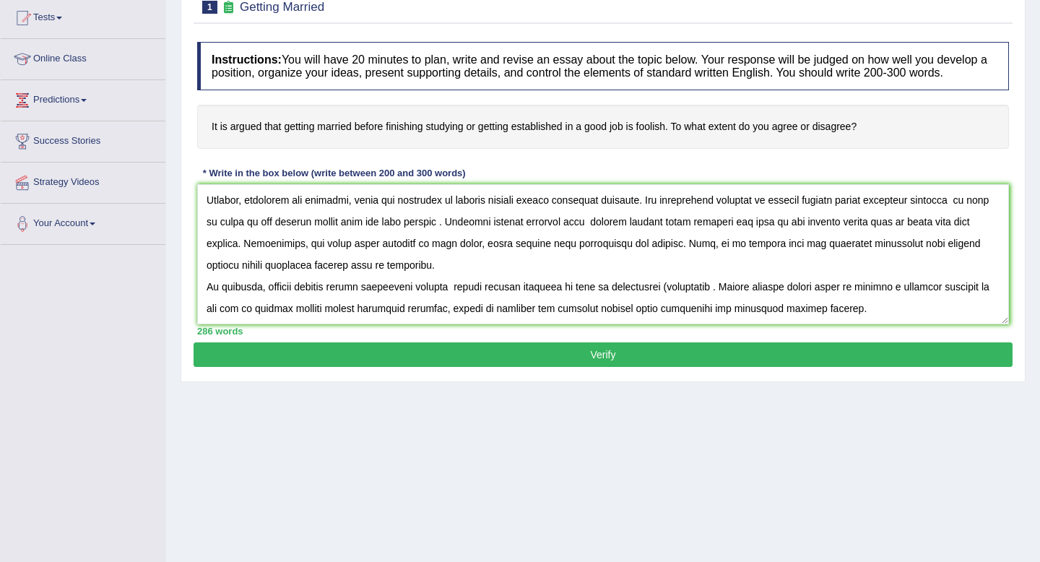
click at [599, 367] on button "Verify" at bounding box center [603, 354] width 819 height 25
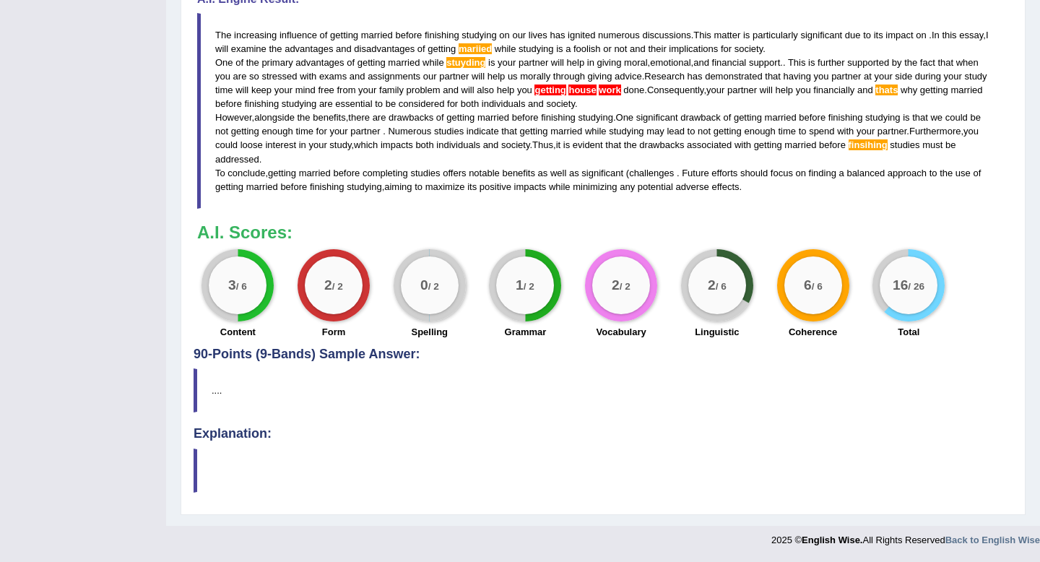
scroll to position [490, 0]
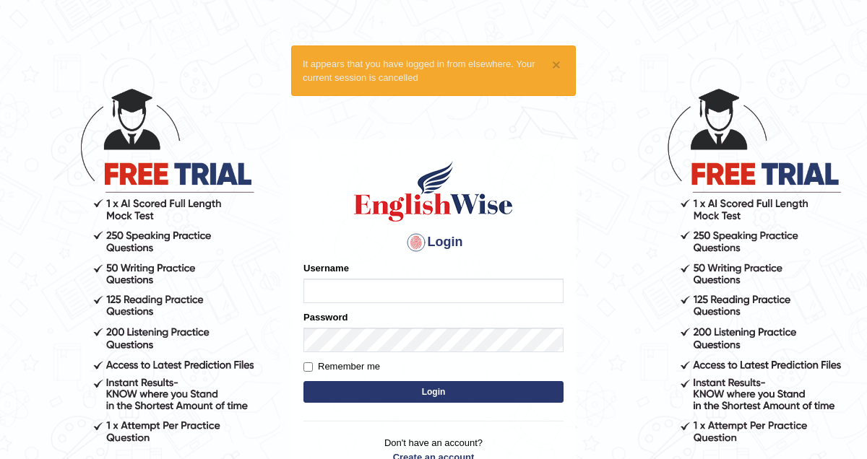
type input "pem2025"
click at [366, 396] on button "Login" at bounding box center [433, 392] width 260 height 22
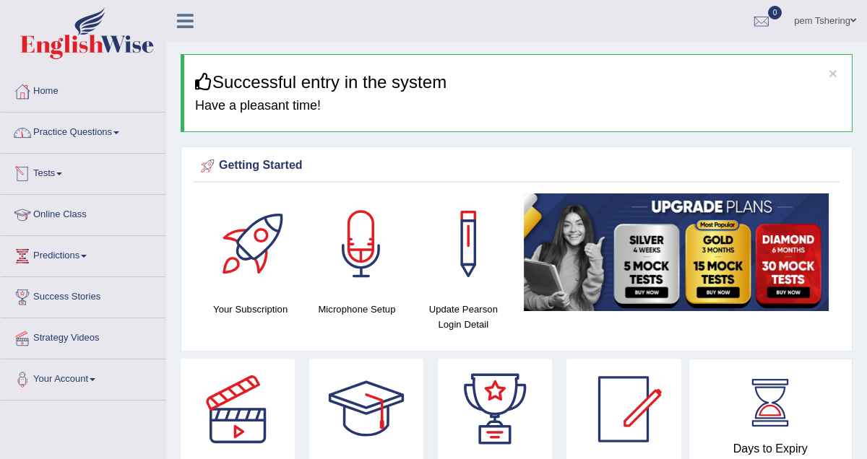
click at [107, 142] on link "Practice Questions" at bounding box center [83, 131] width 165 height 36
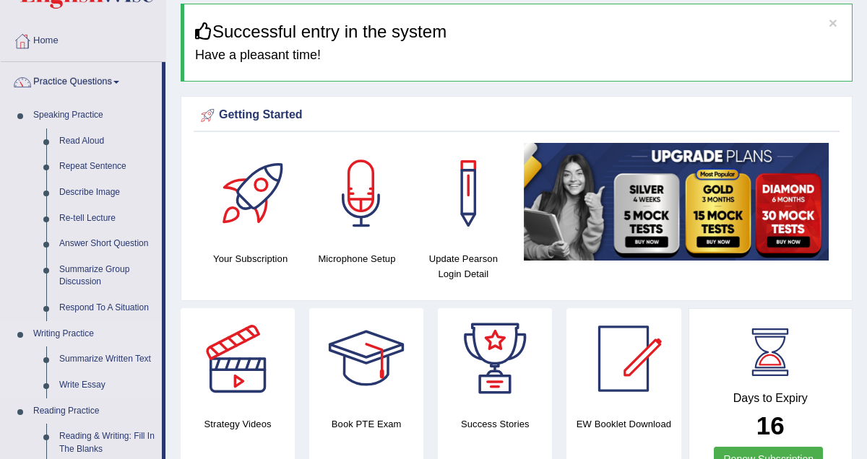
scroll to position [52, 0]
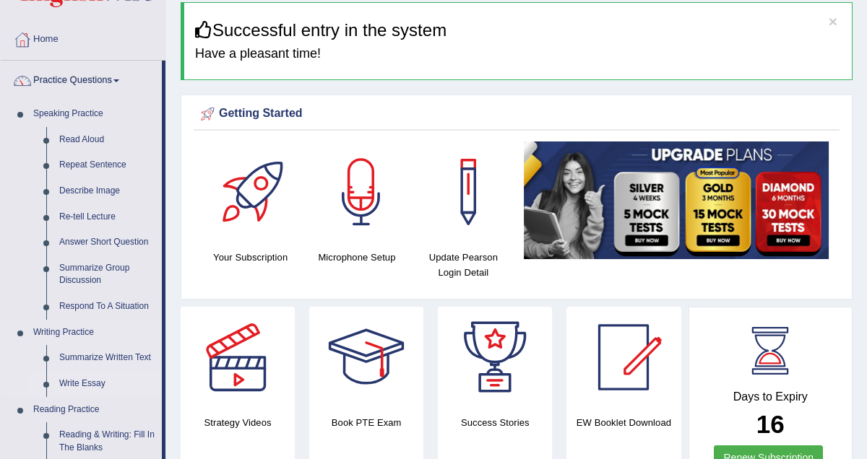
click at [98, 384] on link "Write Essay" at bounding box center [107, 384] width 109 height 26
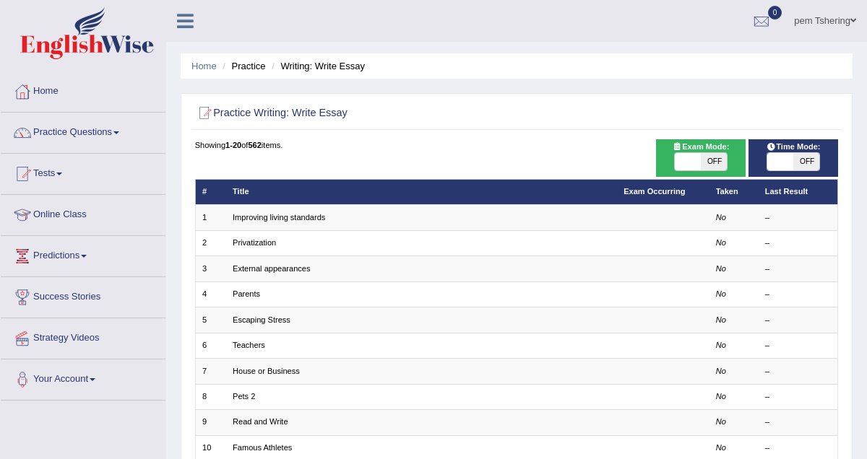
click at [711, 164] on span "OFF" at bounding box center [713, 161] width 26 height 17
checkbox input "true"
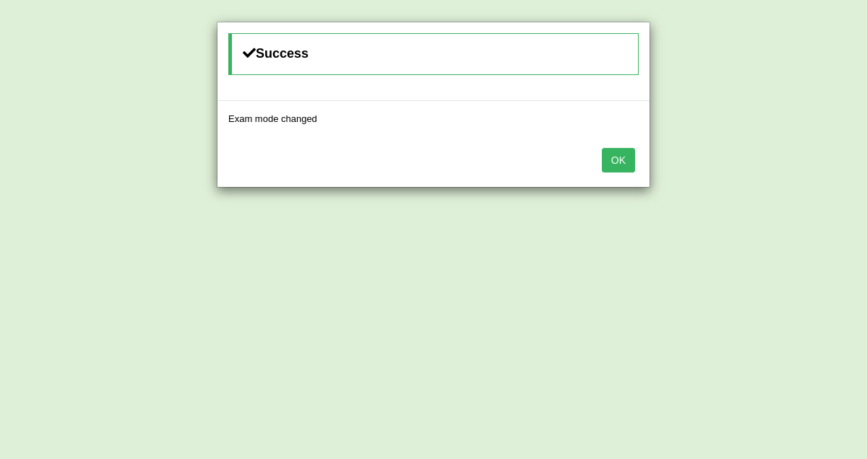
click at [627, 168] on button "OK" at bounding box center [617, 160] width 33 height 25
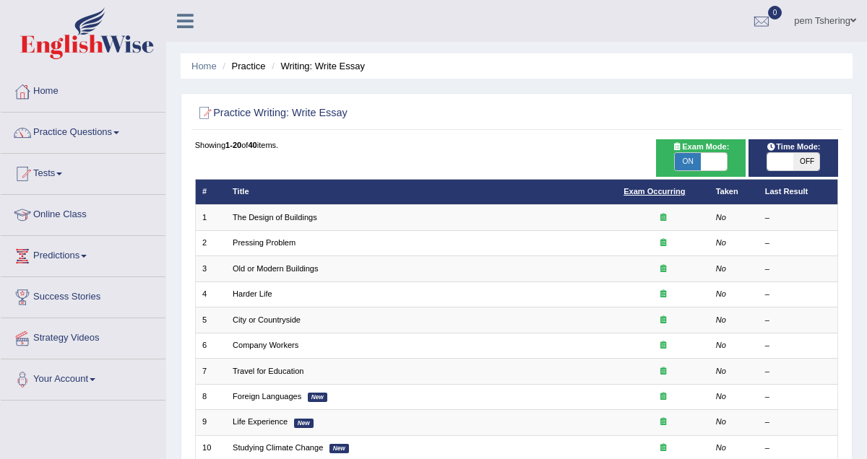
click at [661, 193] on link "Exam Occurring" at bounding box center [653, 191] width 61 height 9
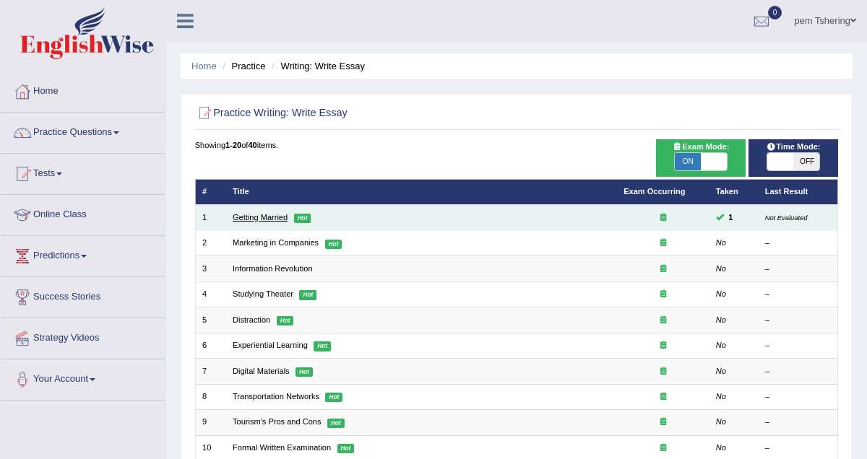
click at [272, 220] on link "Getting Married" at bounding box center [260, 217] width 55 height 9
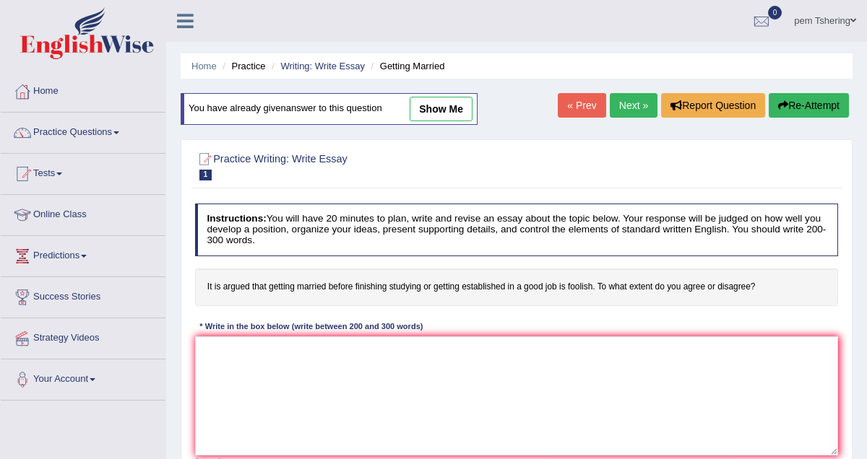
click at [301, 355] on textarea at bounding box center [516, 395] width 643 height 119
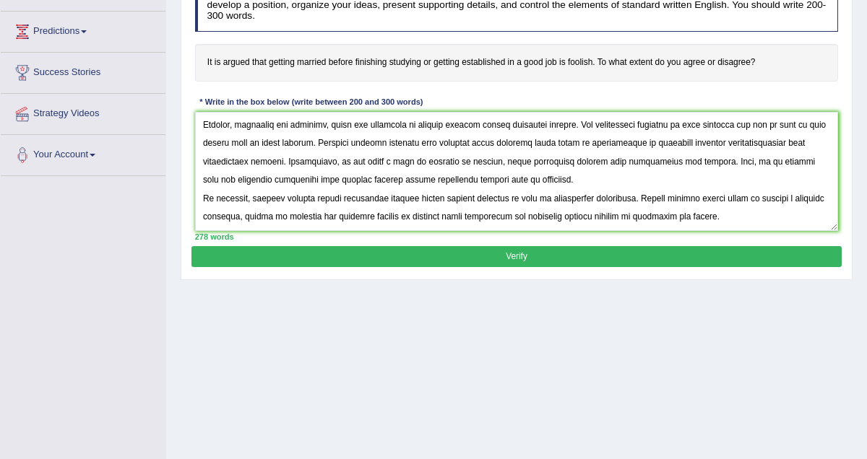
scroll to position [299, 0]
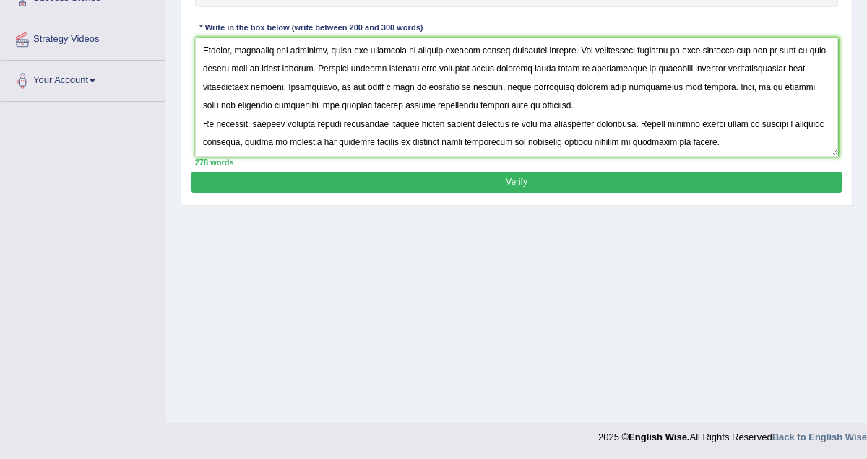
type textarea "The increasing influence of getting married before finishing studies on our liv…"
click at [579, 177] on button "Verify" at bounding box center [515, 182] width 649 height 21
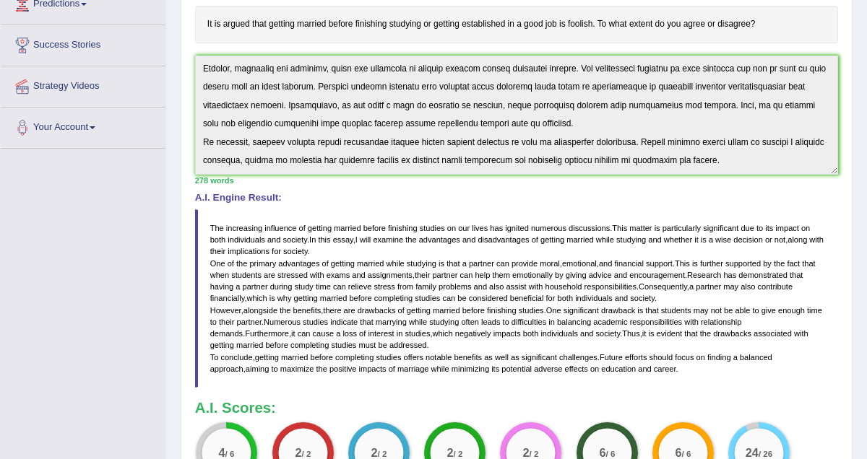
scroll to position [251, 0]
